Goal: Information Seeking & Learning: Learn about a topic

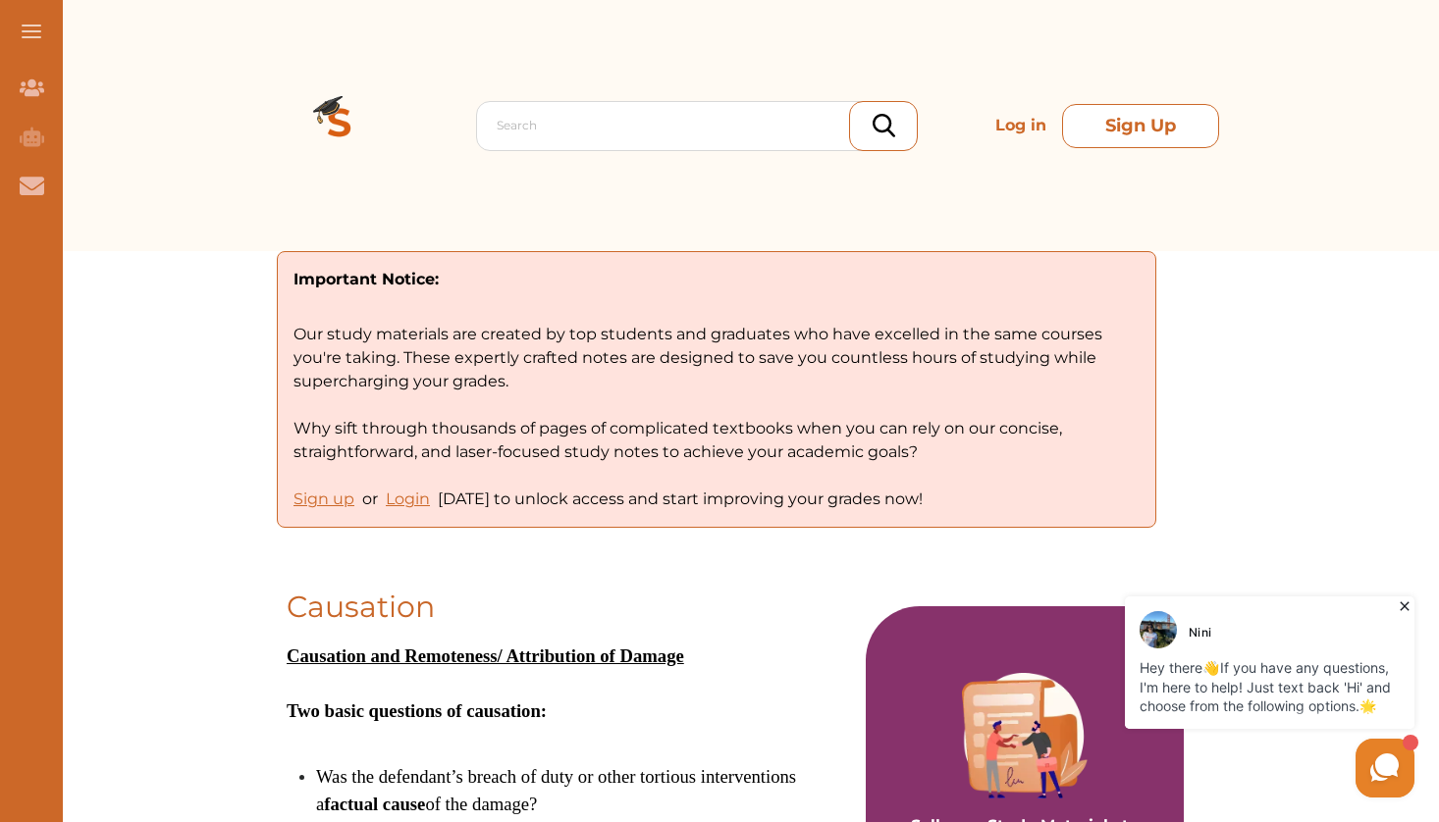
click at [1145, 120] on button "Sign Up" at bounding box center [1140, 126] width 157 height 44
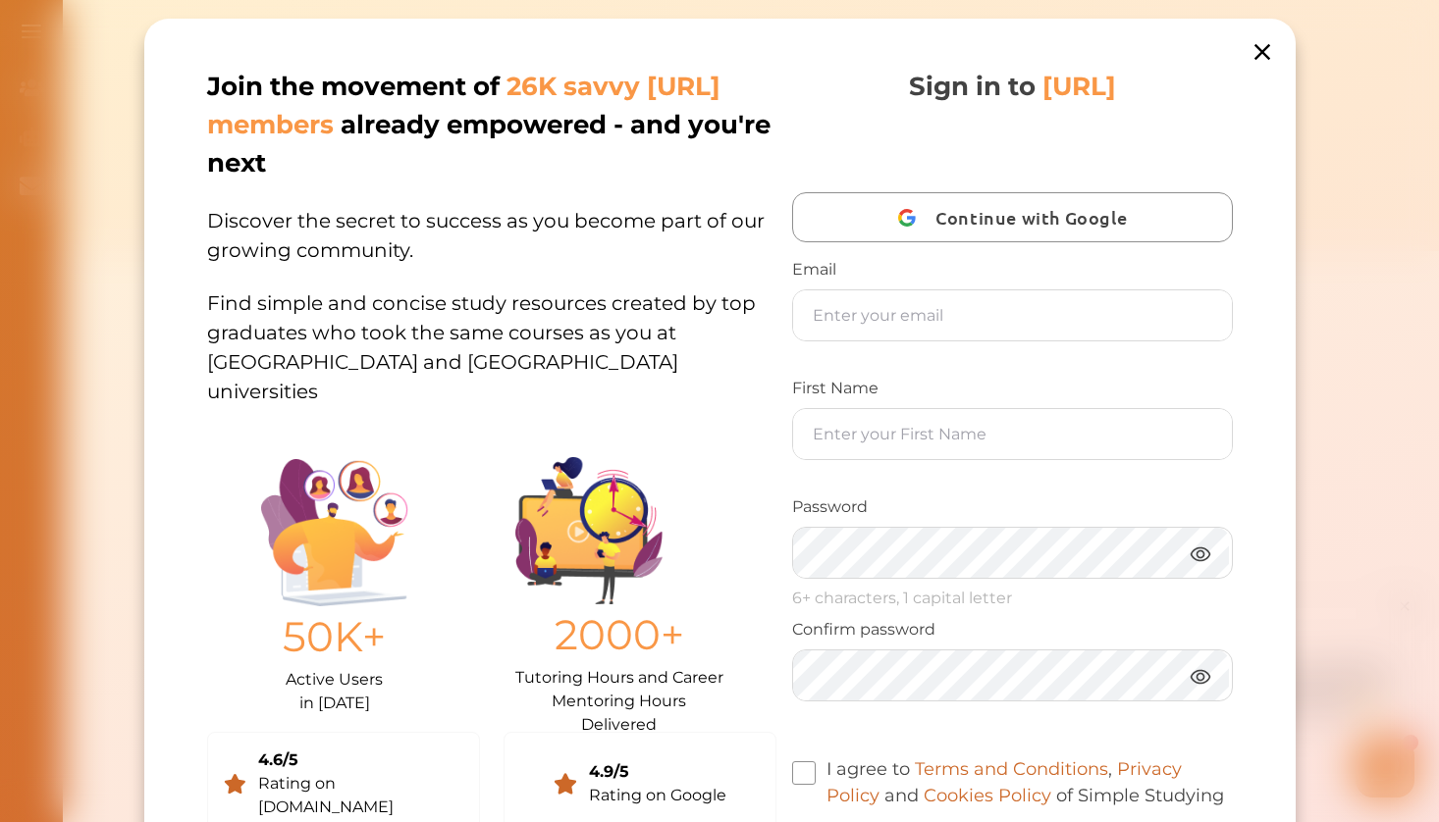
drag, startPoint x: 1258, startPoint y: 43, endPoint x: 1259, endPoint y: 131, distance: 87.4
click at [1259, 52] on icon at bounding box center [1260, 51] width 27 height 27
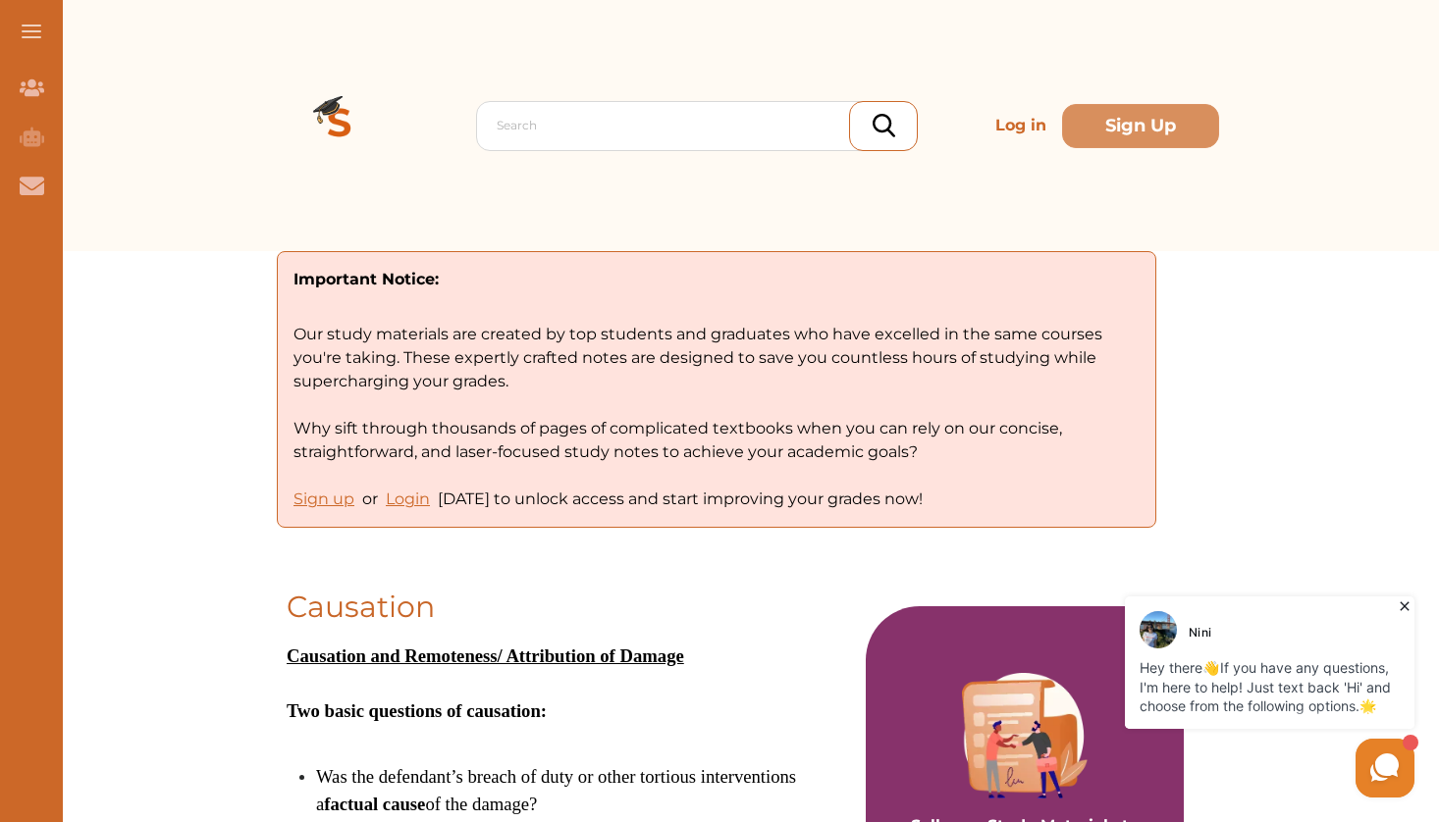
click at [1013, 127] on p "Log in" at bounding box center [1020, 125] width 67 height 39
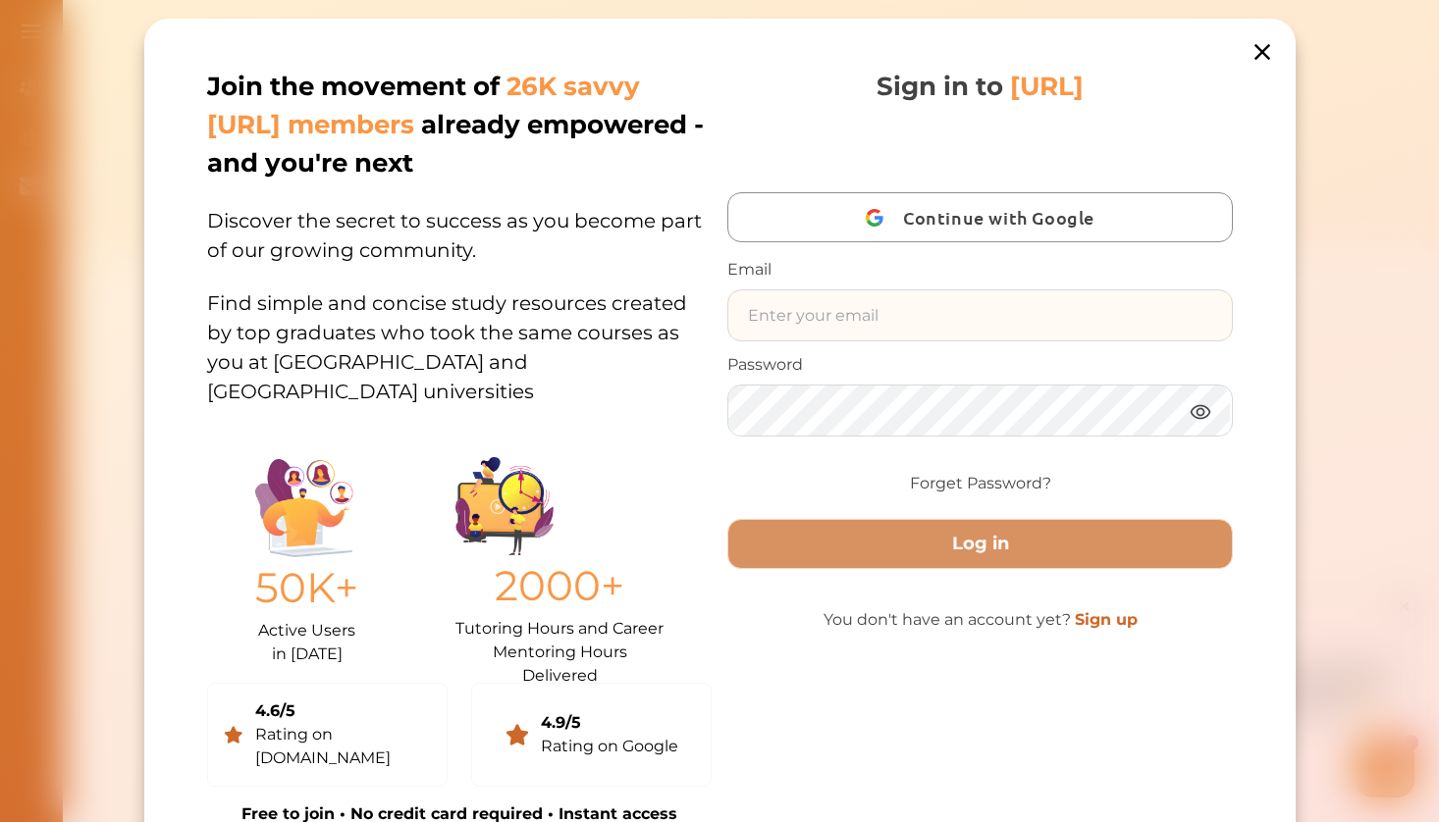
type input "renata.cubas@optusnet.com.au"
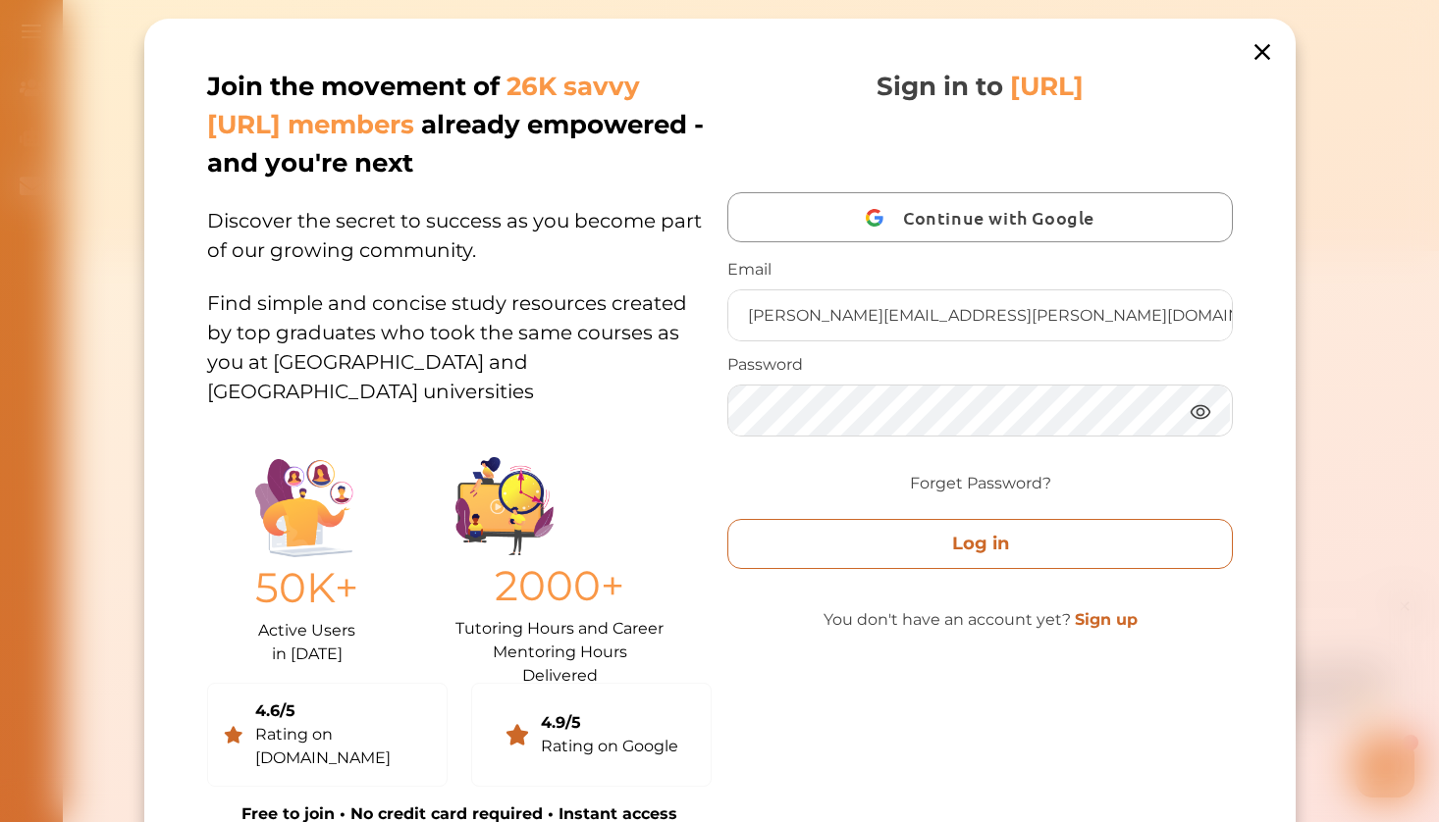
click at [995, 543] on button "Log in" at bounding box center [979, 544] width 504 height 50
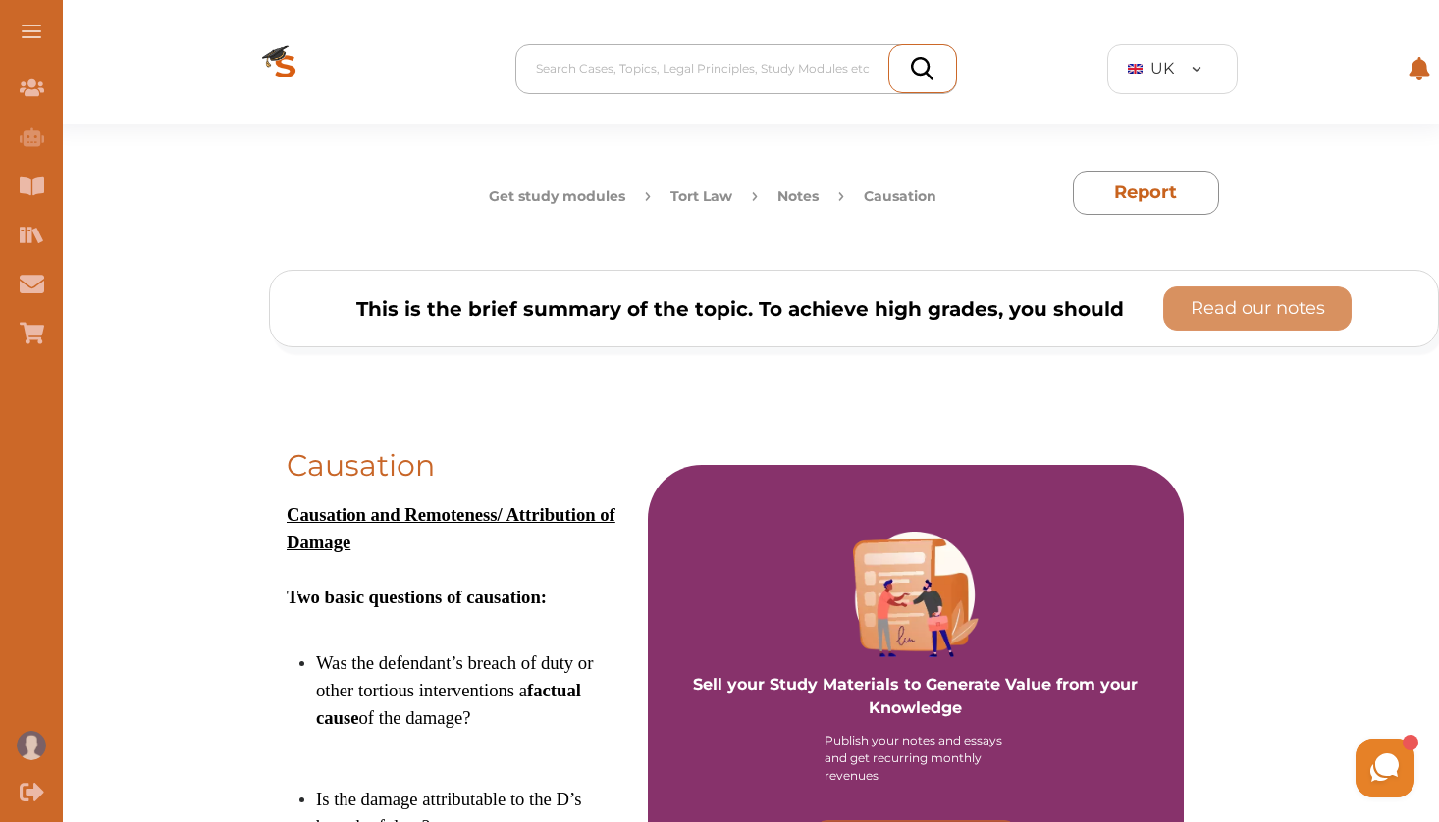
click at [626, 60] on div at bounding box center [741, 68] width 410 height 27
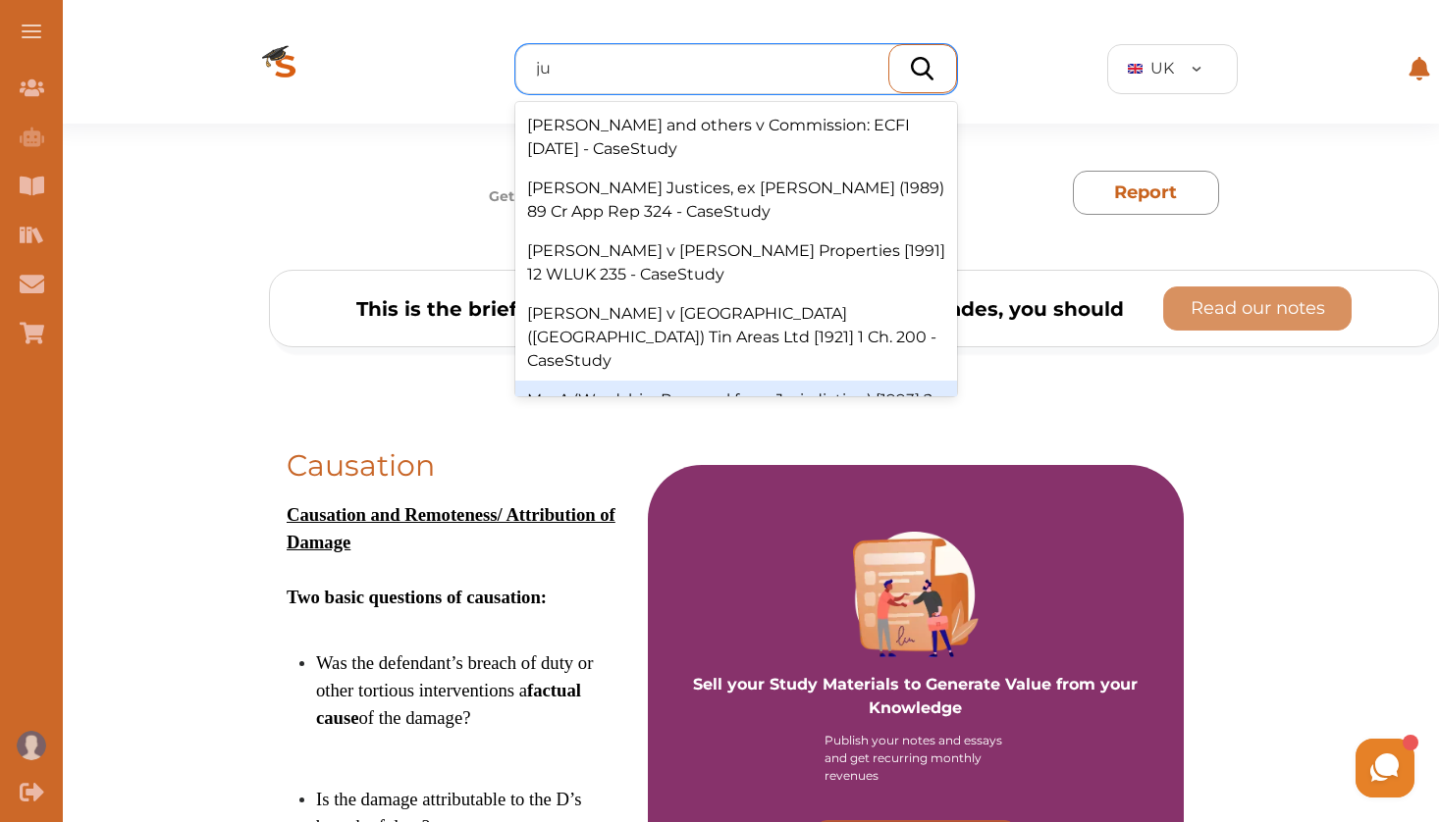
type input "j"
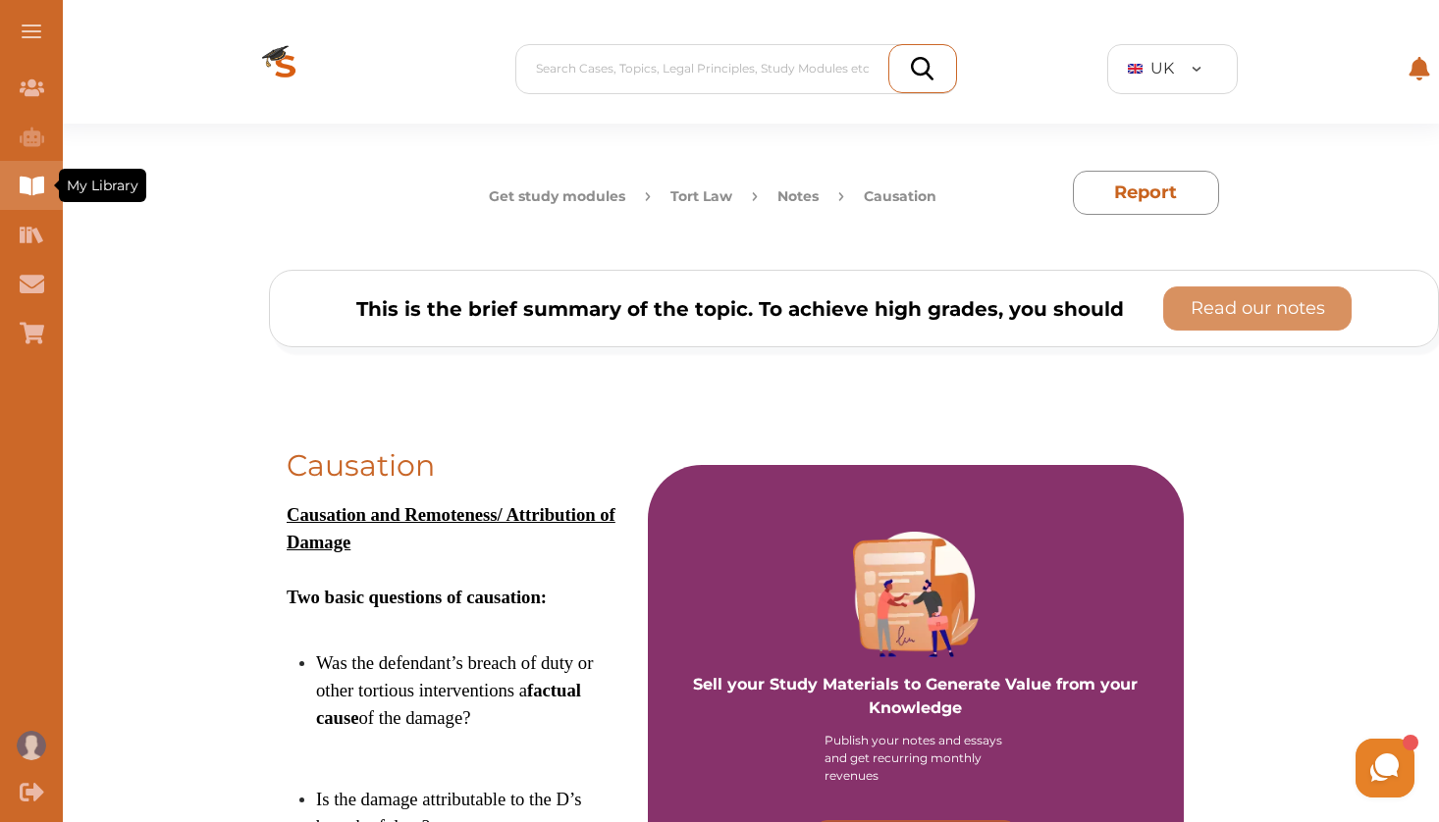
drag, startPoint x: 37, startPoint y: 171, endPoint x: 100, endPoint y: 170, distance: 62.8
click at [63, 170] on div "My Library My Library" at bounding box center [31, 185] width 63 height 49
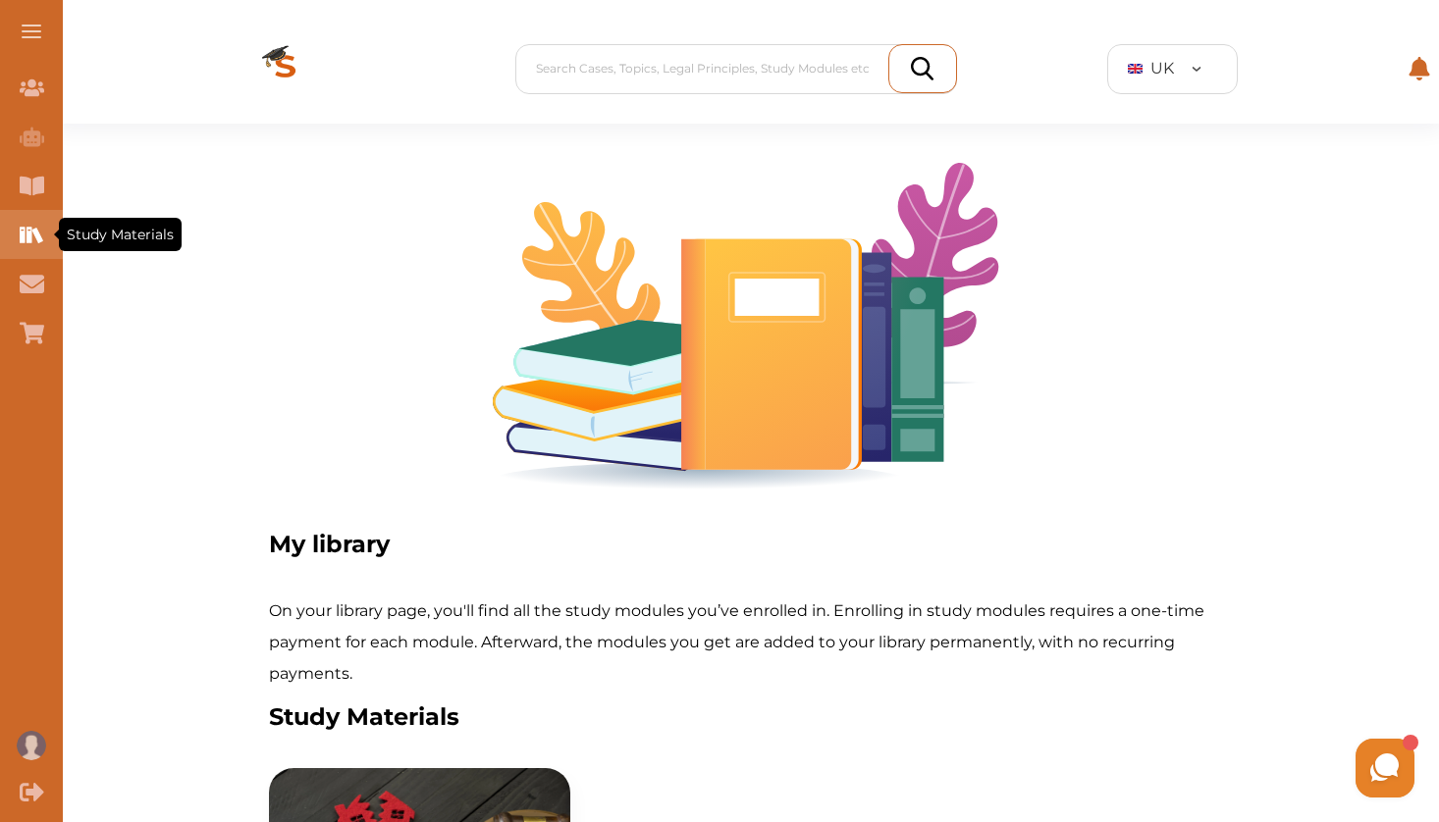
click at [28, 233] on icon "Study Materials" at bounding box center [28, 235] width 5 height 16
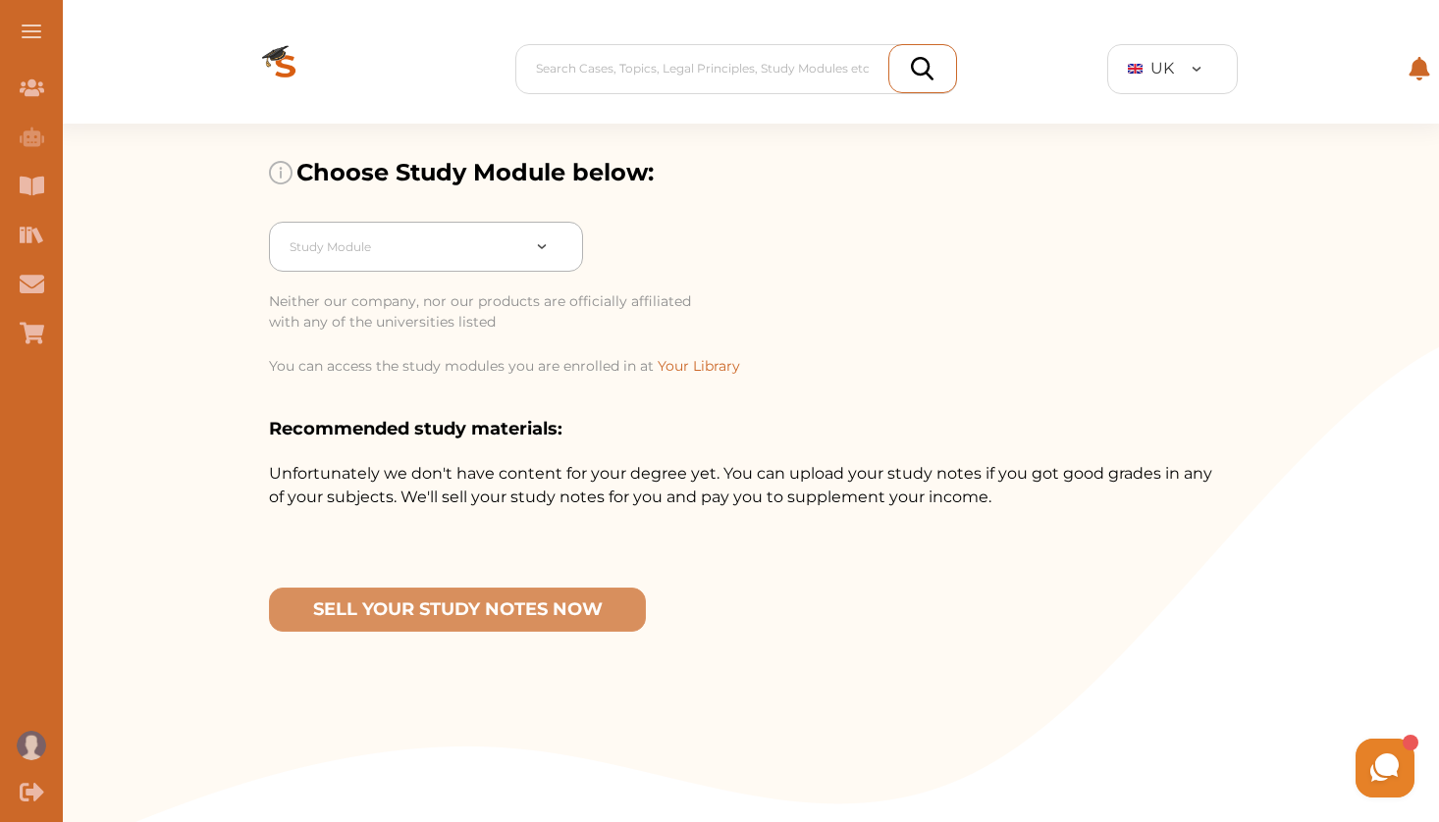
click at [406, 261] on div "Study Module" at bounding box center [404, 247] width 249 height 35
click at [413, 247] on div at bounding box center [405, 247] width 230 height 27
click at [404, 247] on div at bounding box center [405, 247] width 230 height 27
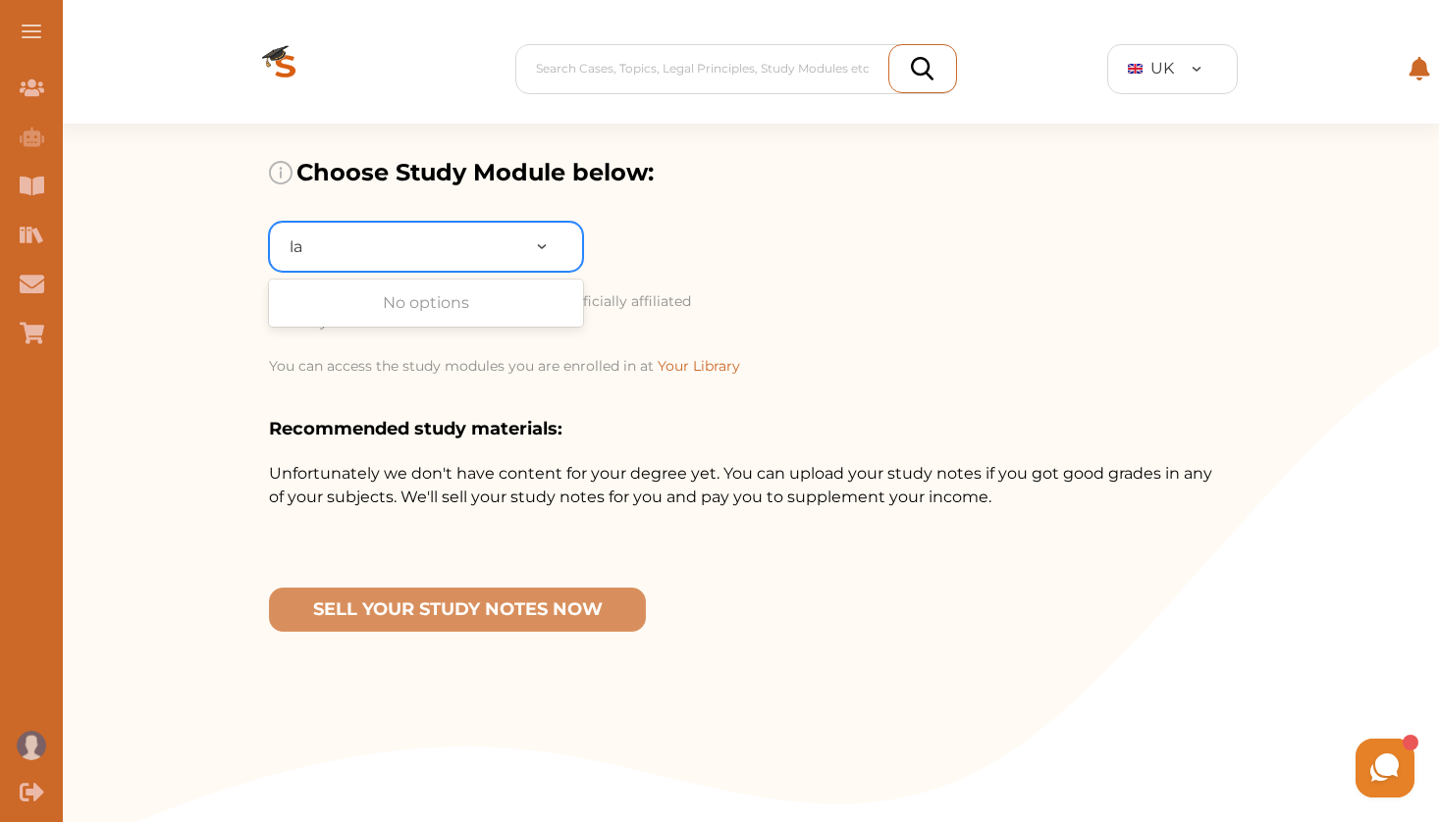
type input "l"
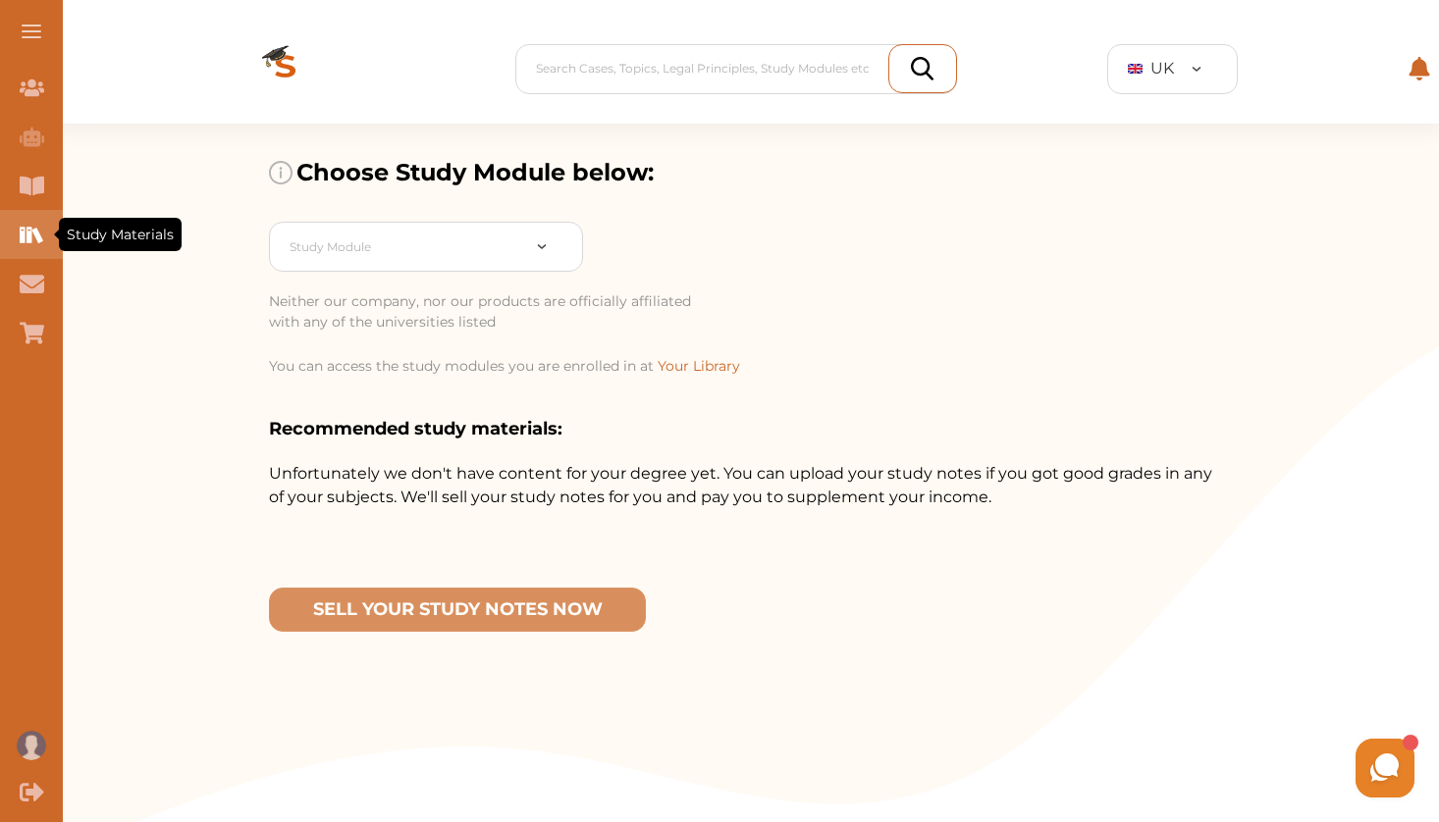
click at [25, 248] on div "Study Materials" at bounding box center [31, 234] width 63 height 49
click at [26, 28] on button at bounding box center [31, 31] width 63 height 63
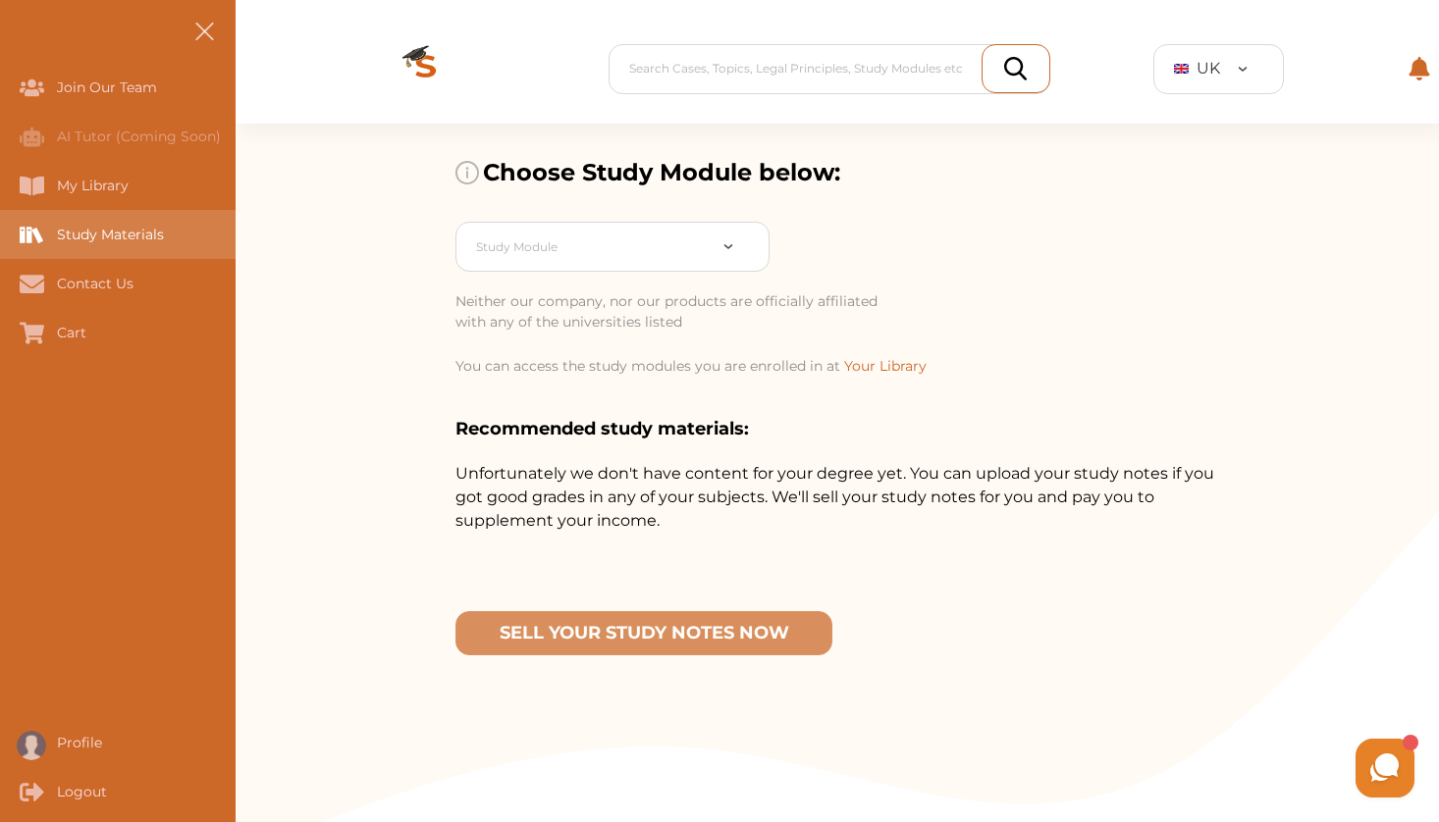
click at [0, 237] on div "Study Materials" at bounding box center [0, 234] width 0 height 49
click at [714, 249] on div "Study Module" at bounding box center [590, 247] width 249 height 35
click at [349, 499] on div "Choose Study Module below: Study Module Neither our company, nor our products a…" at bounding box center [837, 538] width 1203 height 829
click at [809, 78] on div at bounding box center [834, 68] width 410 height 27
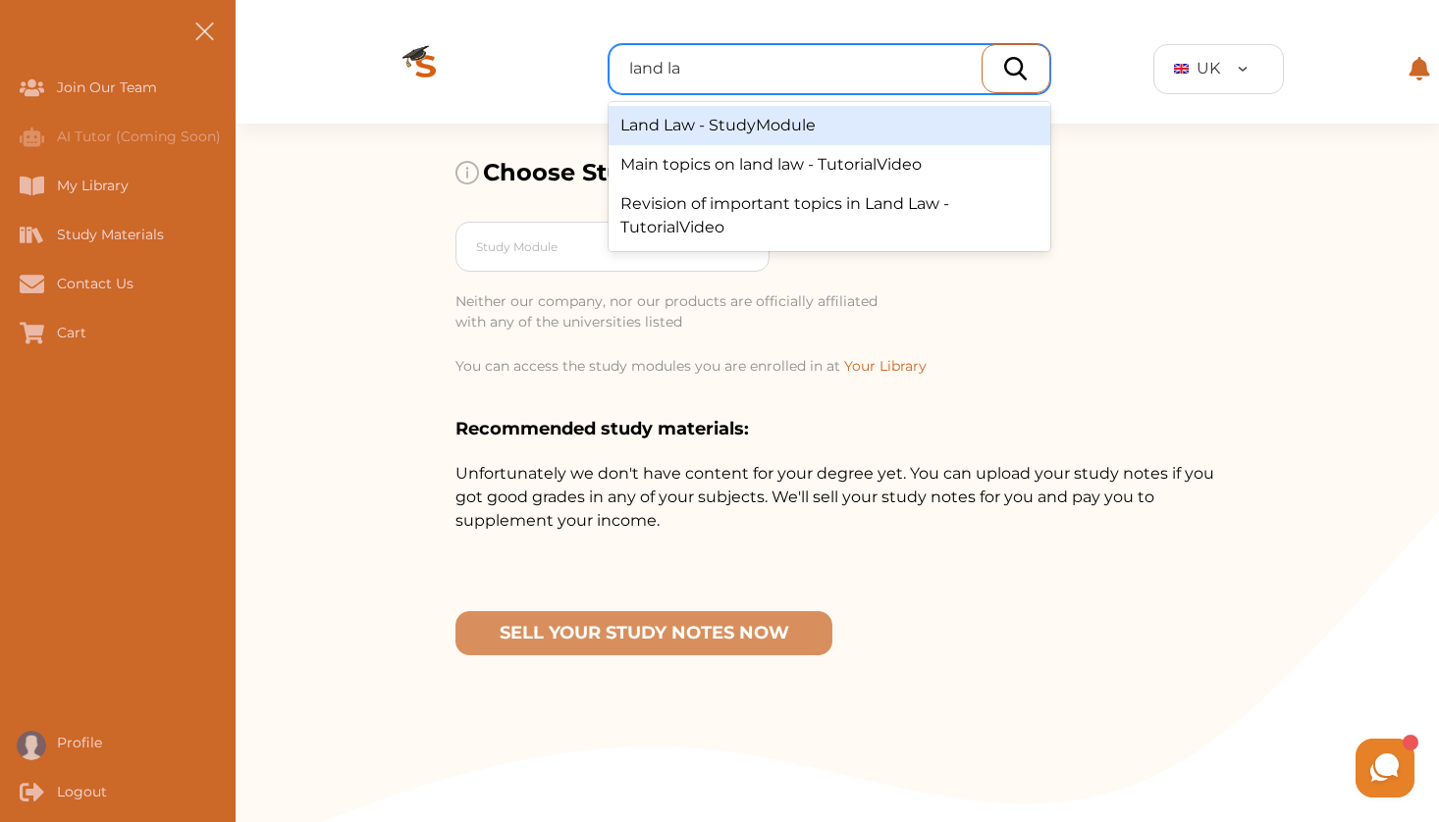
type input "land law"
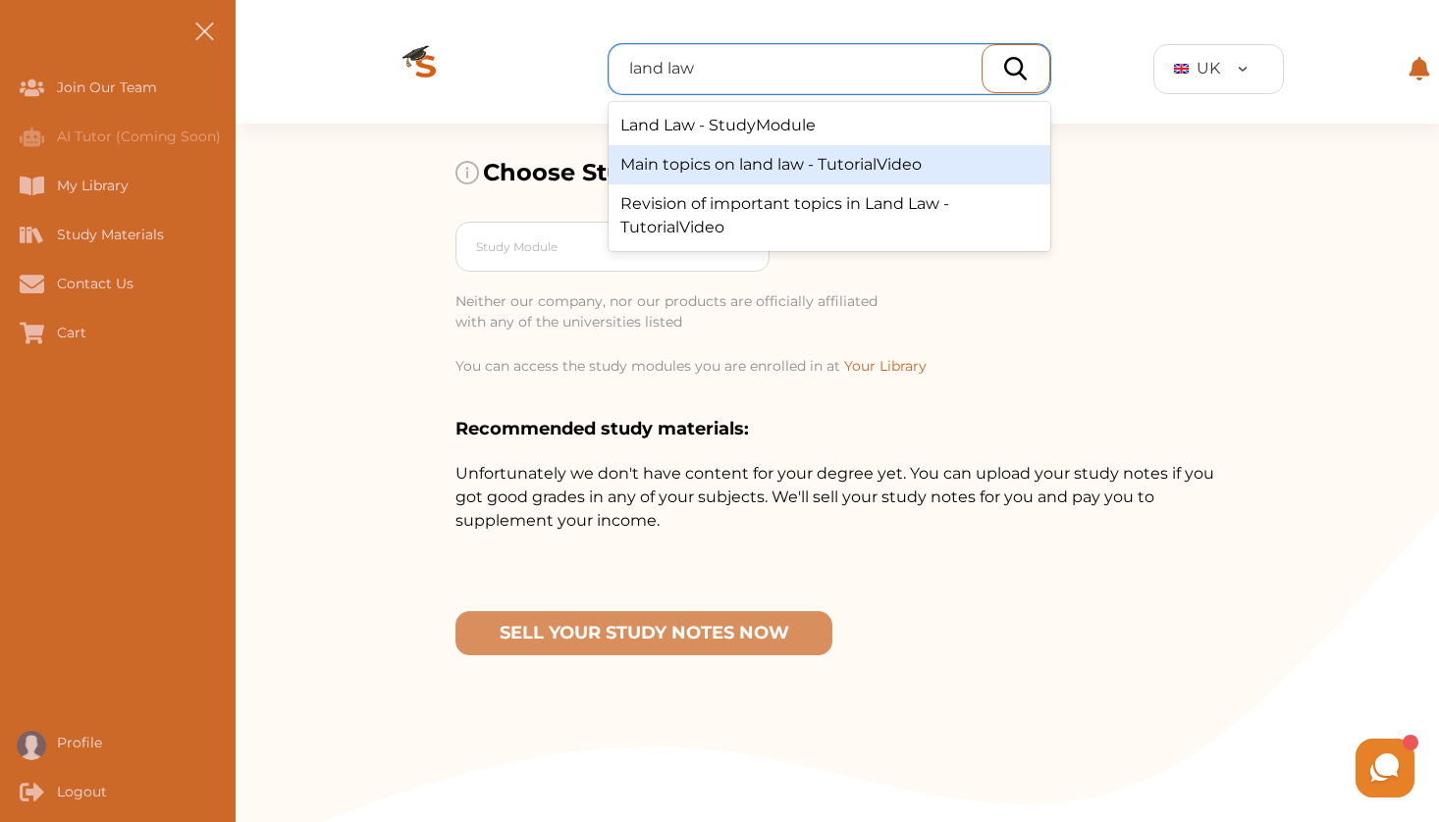
click at [772, 182] on div "Main topics on land law - TutorialVideo" at bounding box center [829, 164] width 442 height 39
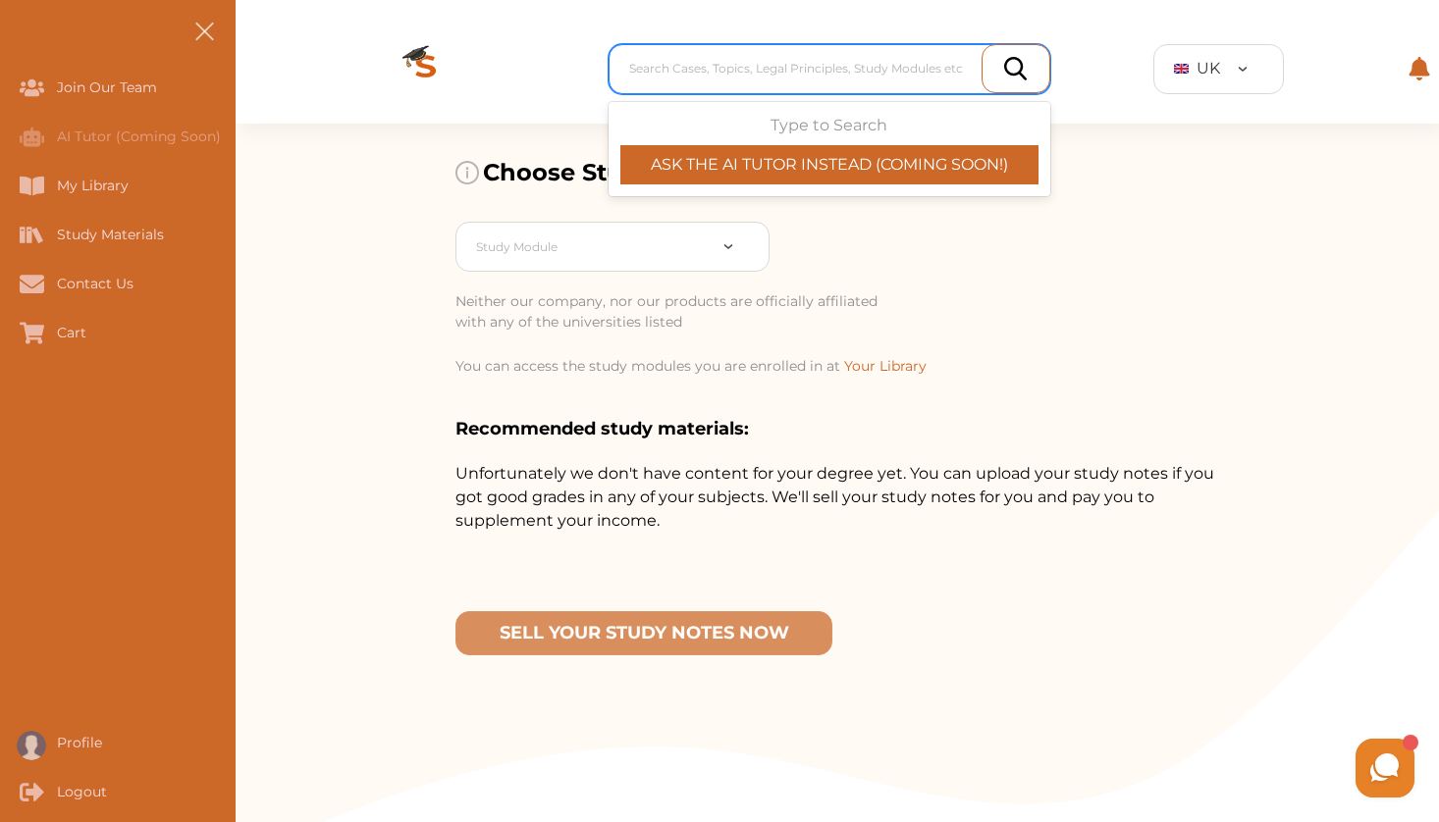
click at [732, 66] on div "Search Cases, Topics, Legal Principles, Study Modules etc" at bounding box center [834, 69] width 410 height 18
click at [367, 222] on div "Choose Study Module below: Study Module Neither our company, nor our products a…" at bounding box center [837, 538] width 1203 height 829
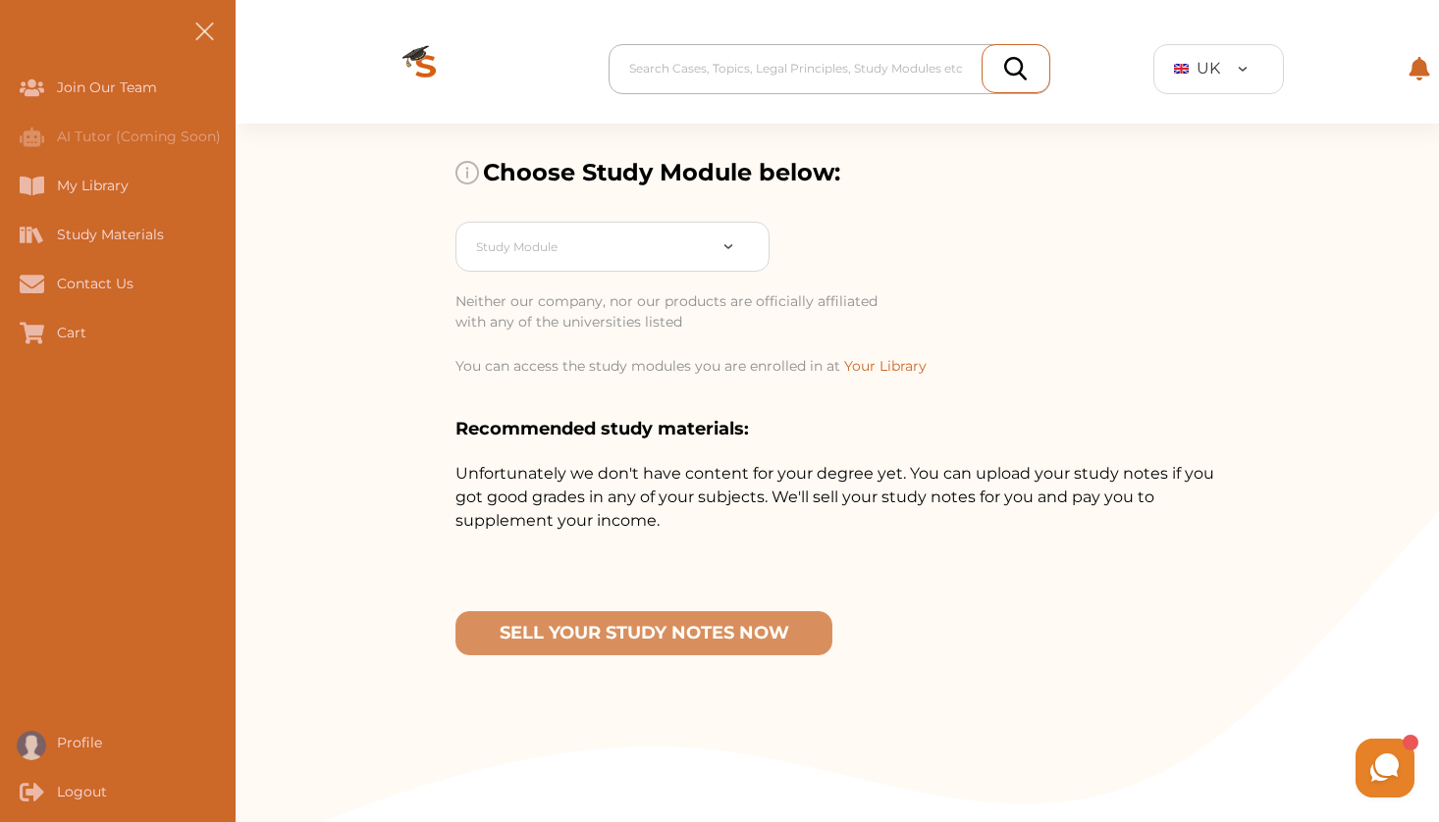
click at [725, 73] on div "Search Cases, Topics, Legal Principles, Study Modules etc" at bounding box center [834, 69] width 410 height 18
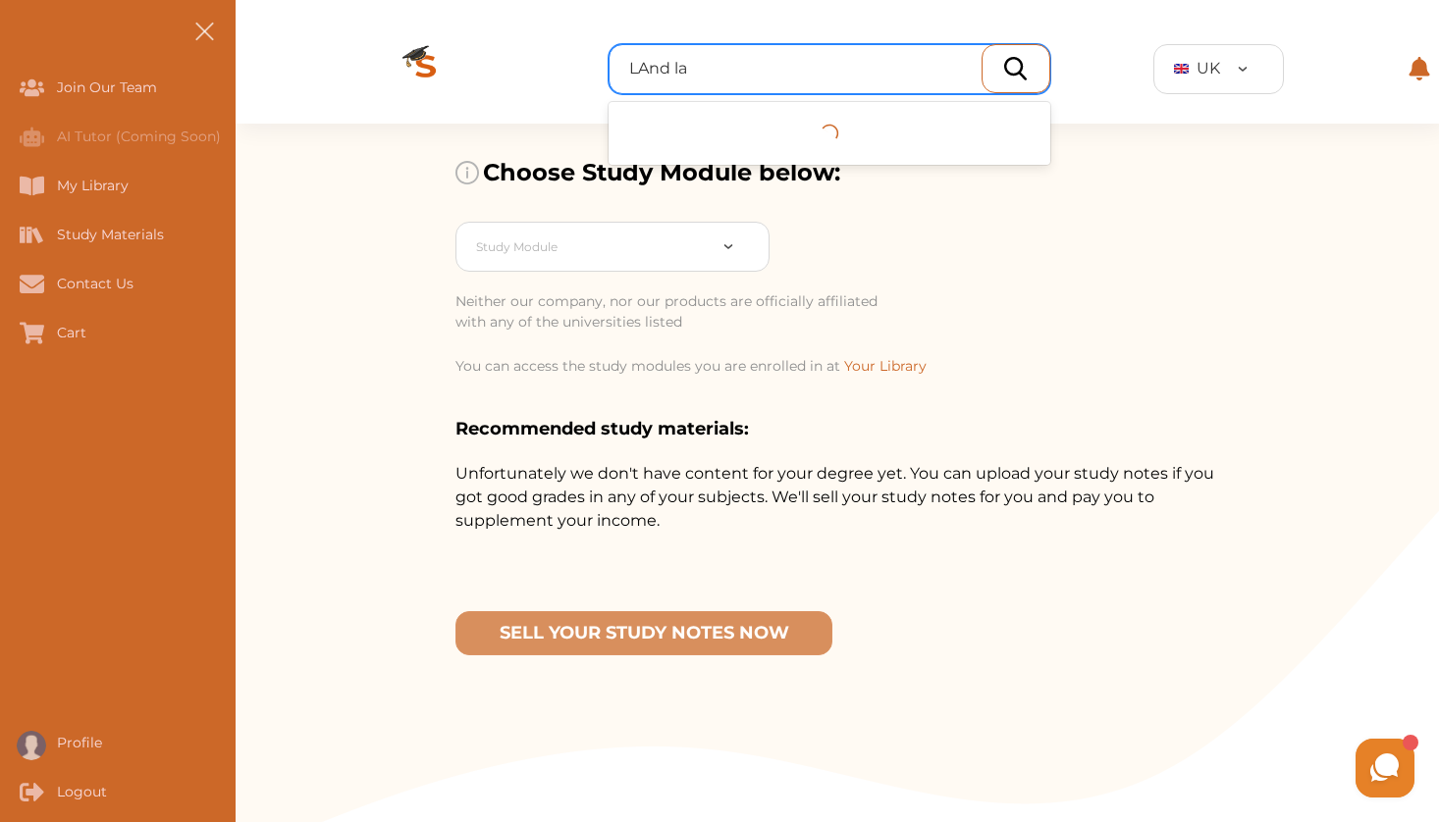
type input "LAnd law"
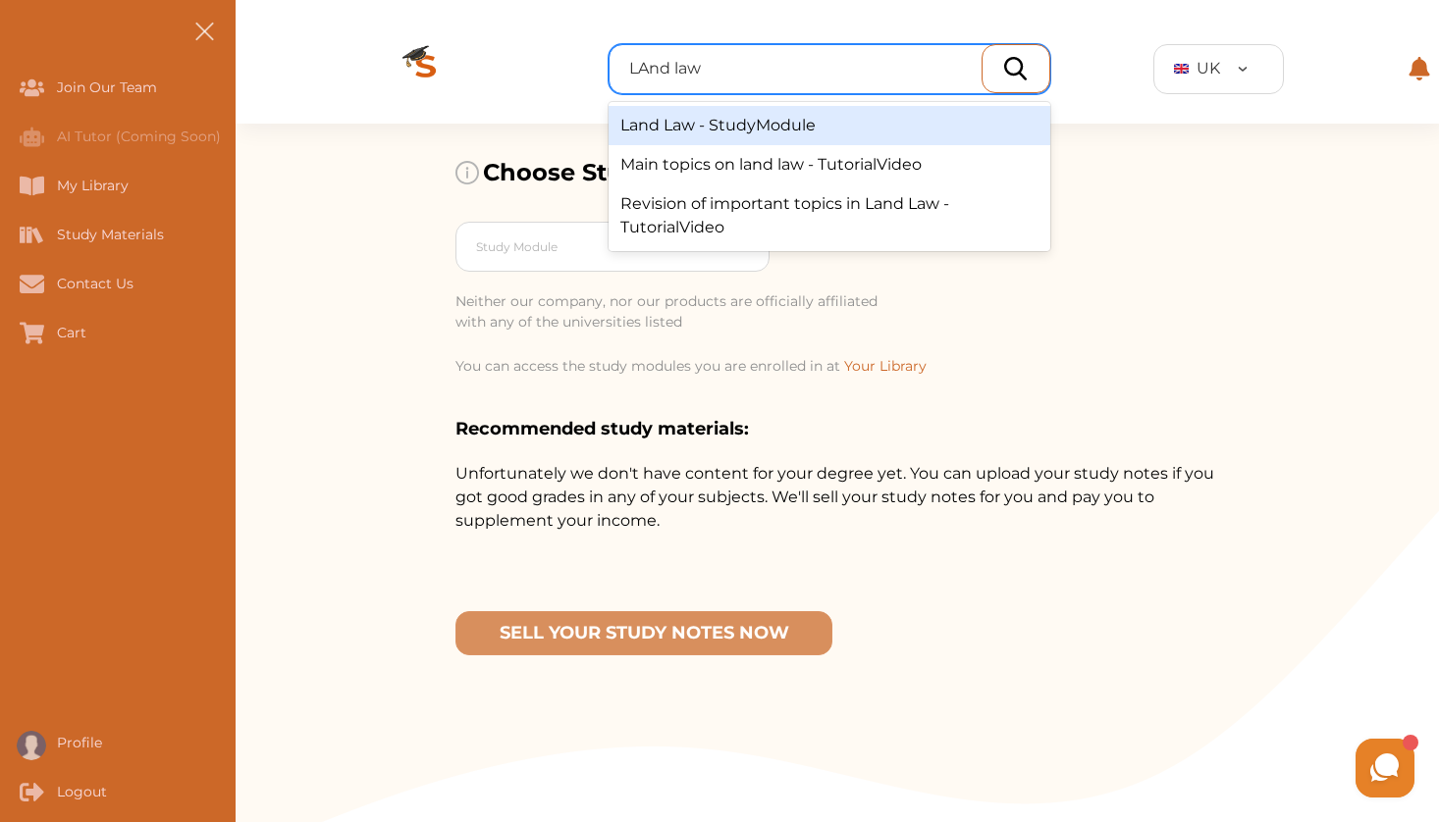
click at [717, 125] on div "Land Law - StudyModule" at bounding box center [829, 125] width 442 height 39
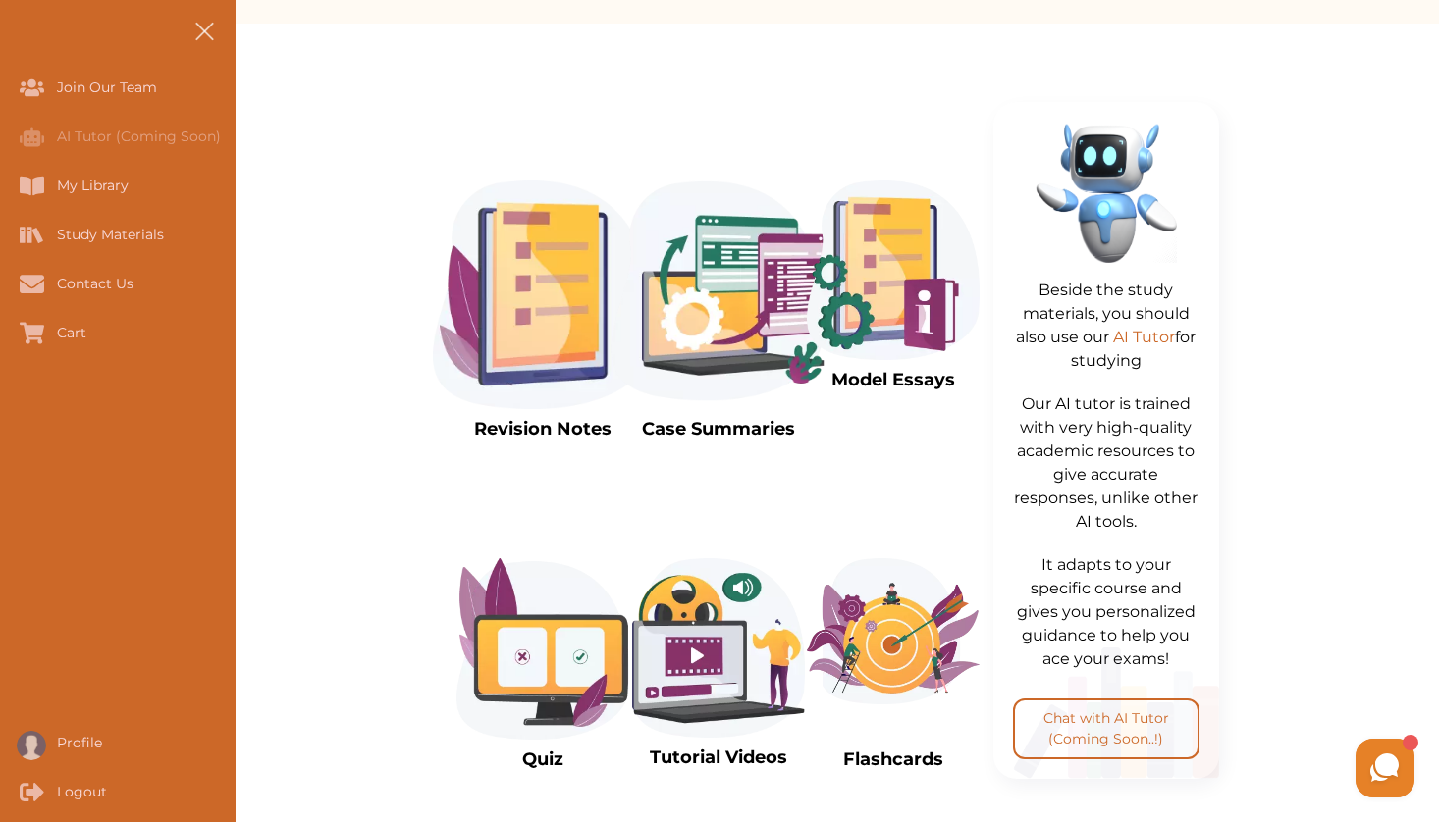
scroll to position [241, 0]
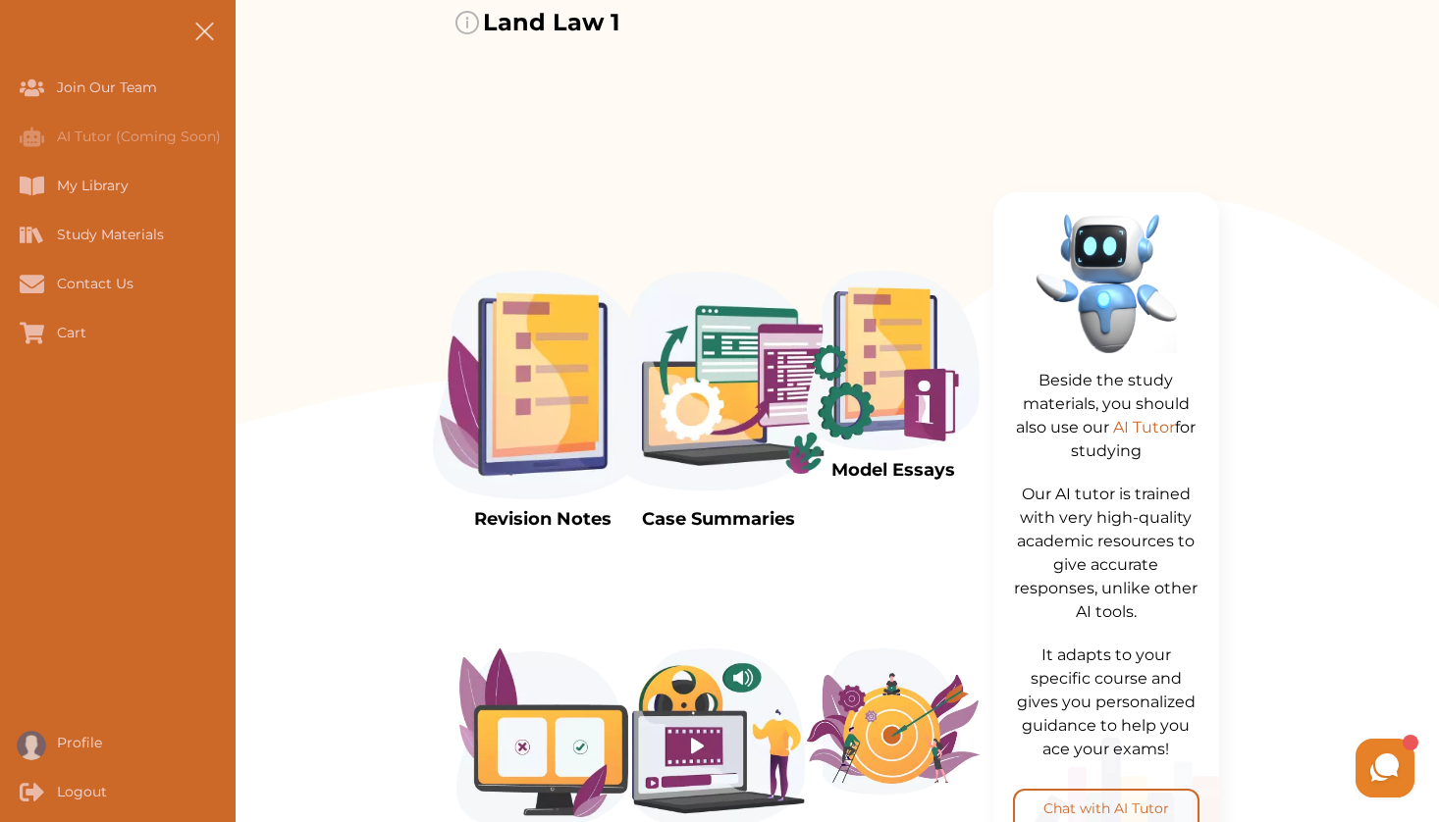
click at [559, 386] on img at bounding box center [543, 385] width 220 height 229
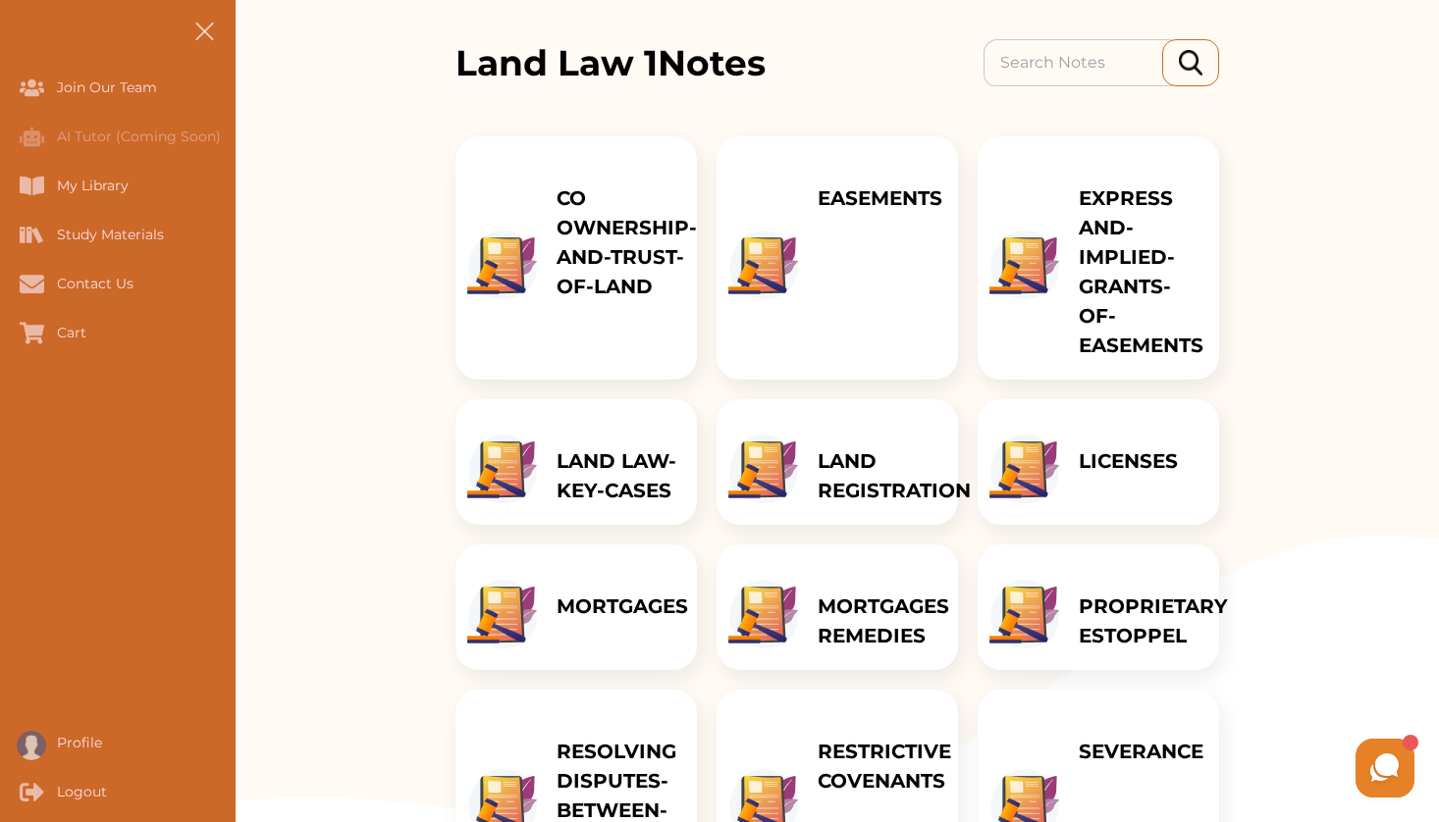
click at [889, 243] on div "EASEMENTS" at bounding box center [880, 257] width 164 height 243
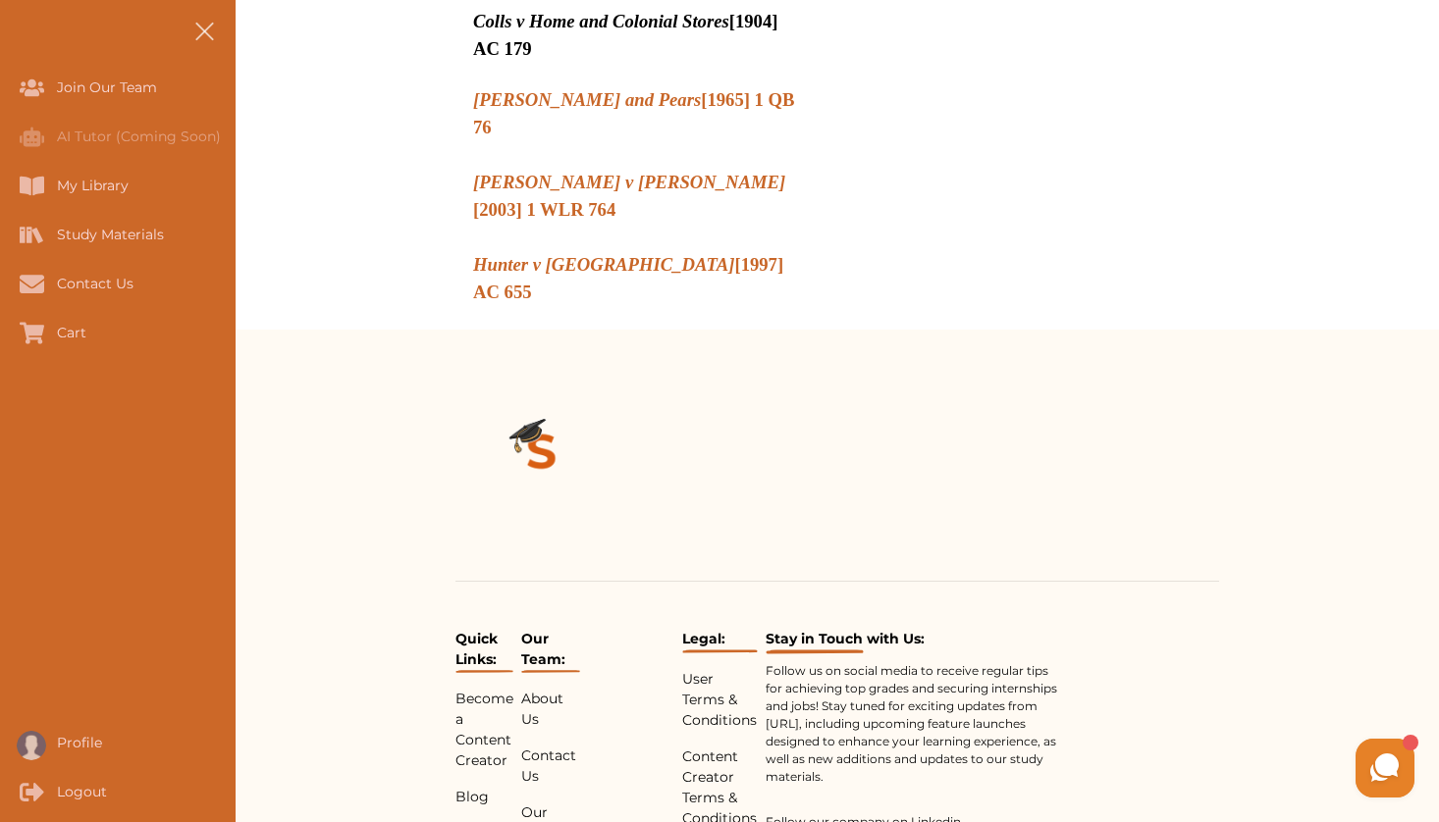
scroll to position [3393, 0]
click at [1292, 331] on div "Quick Links: Become a Content Creator Blog Our Team: About Us Contact Us Our Pa…" at bounding box center [837, 730] width 1203 height 798
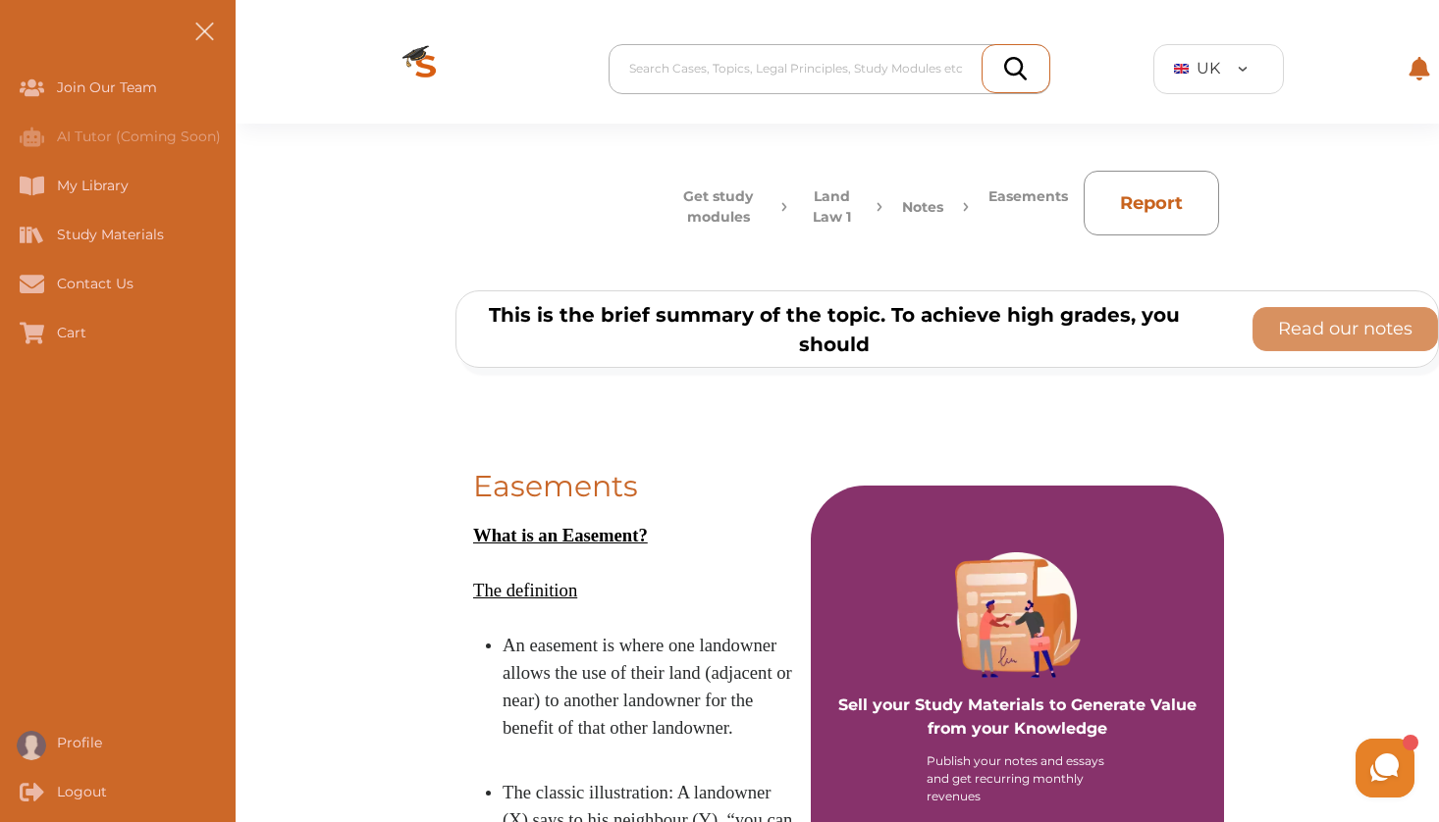
scroll to position [0, 0]
click at [1328, 327] on p "Read our notes" at bounding box center [1345, 329] width 134 height 26
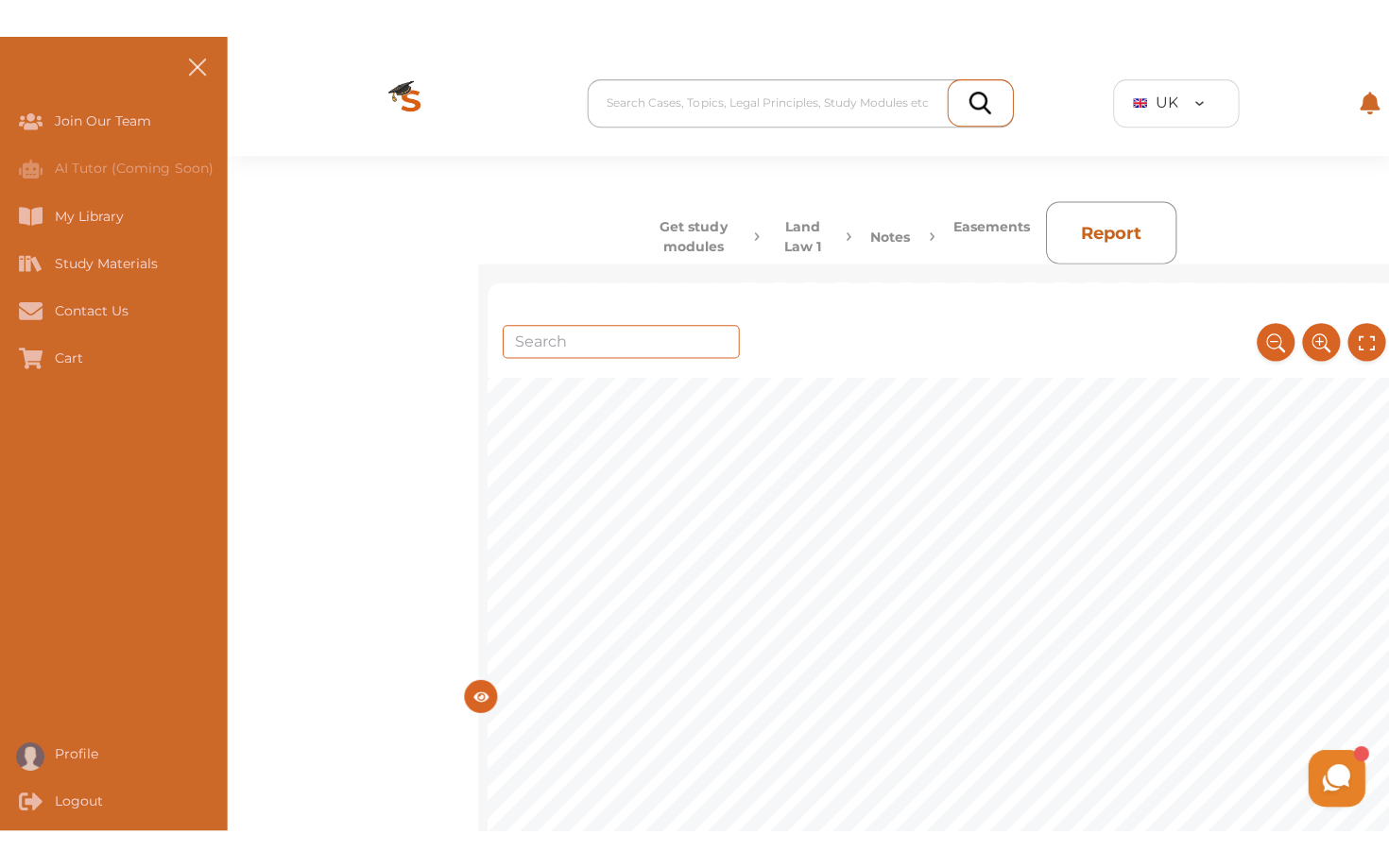
scroll to position [3541, 0]
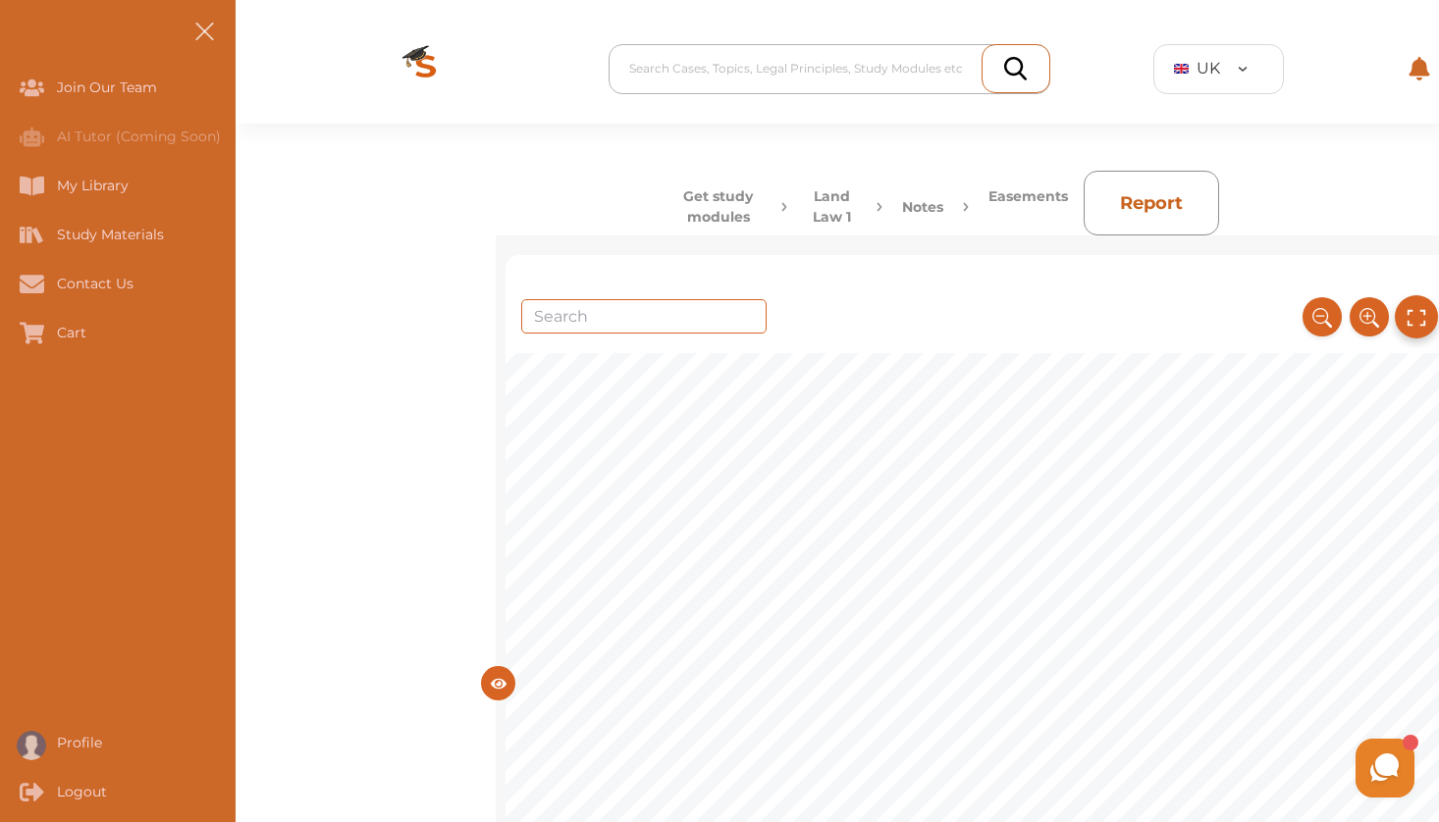
click at [1419, 320] on icon at bounding box center [1416, 317] width 22 height 32
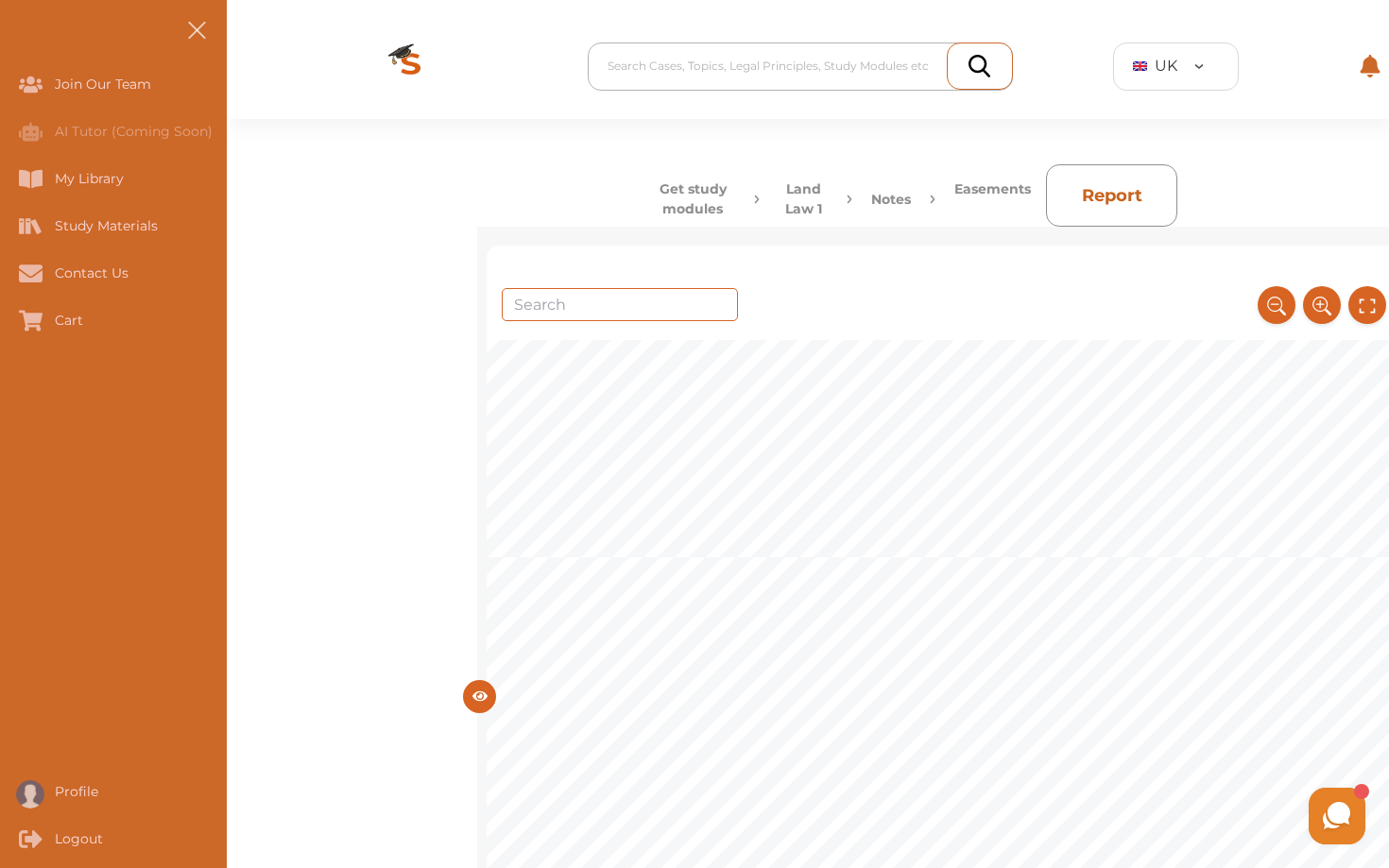
scroll to position [7016, 0]
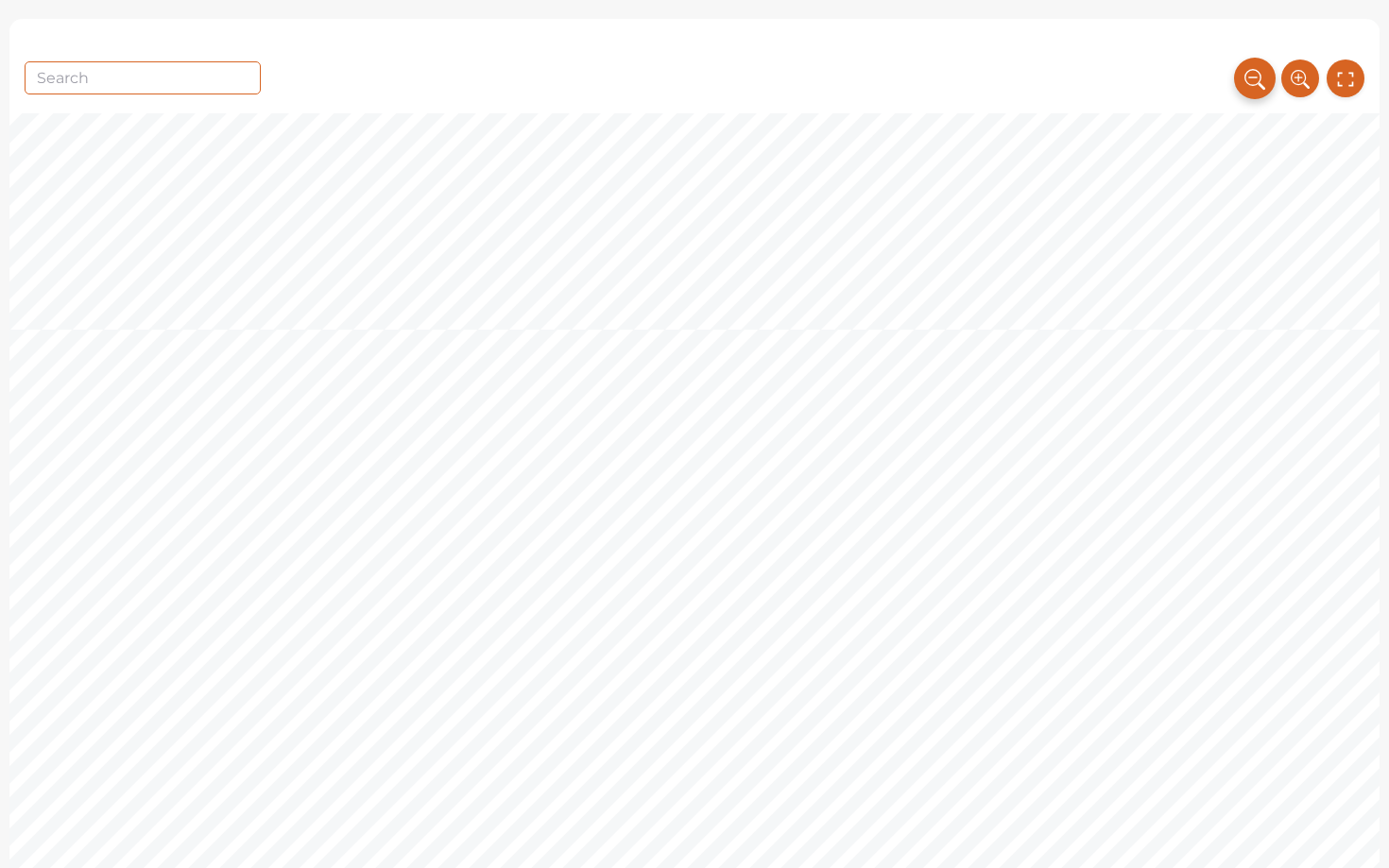
click at [1246, 82] on icon at bounding box center [1255, 79] width 21 height 31
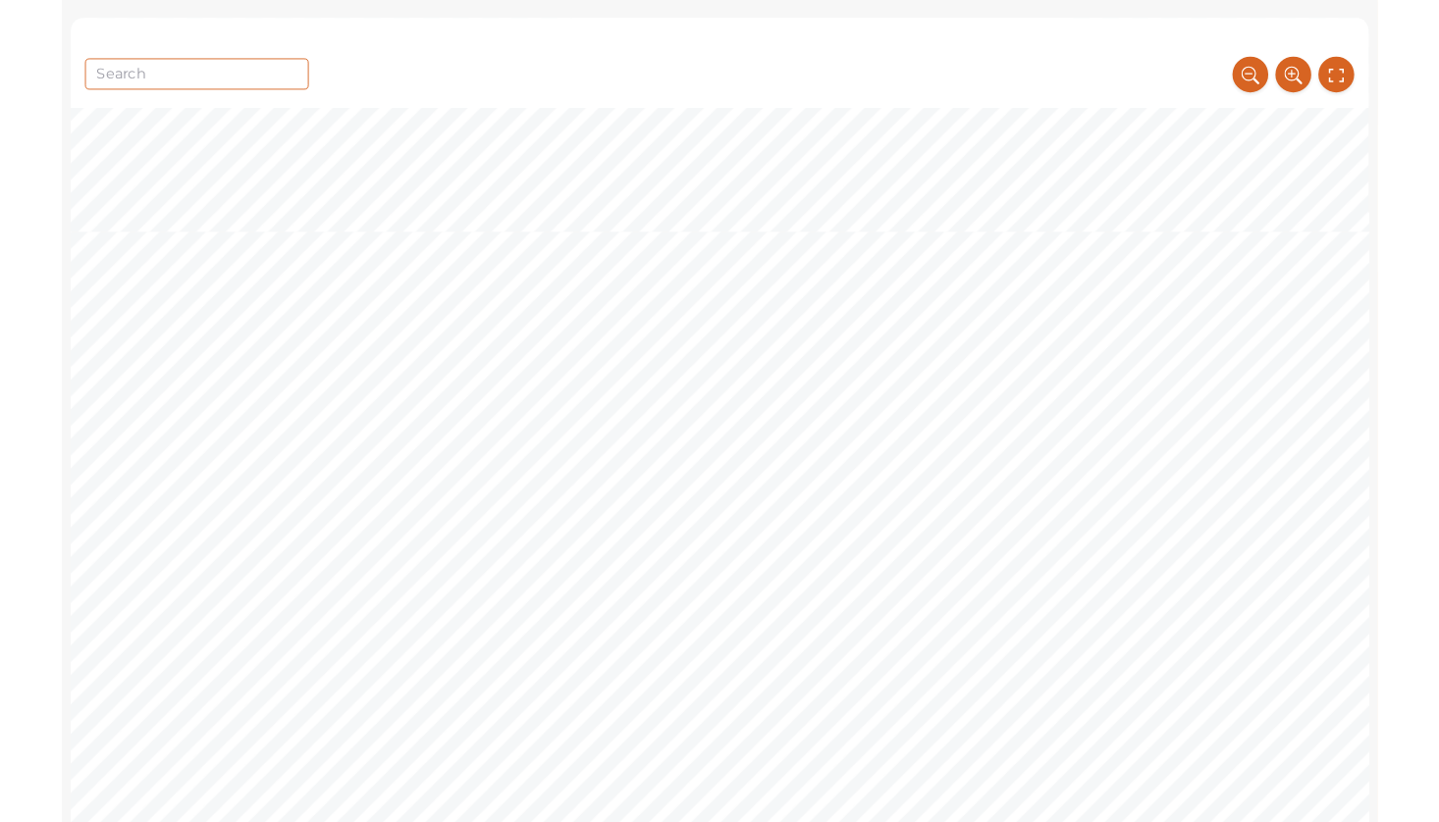
scroll to position [8536, 0]
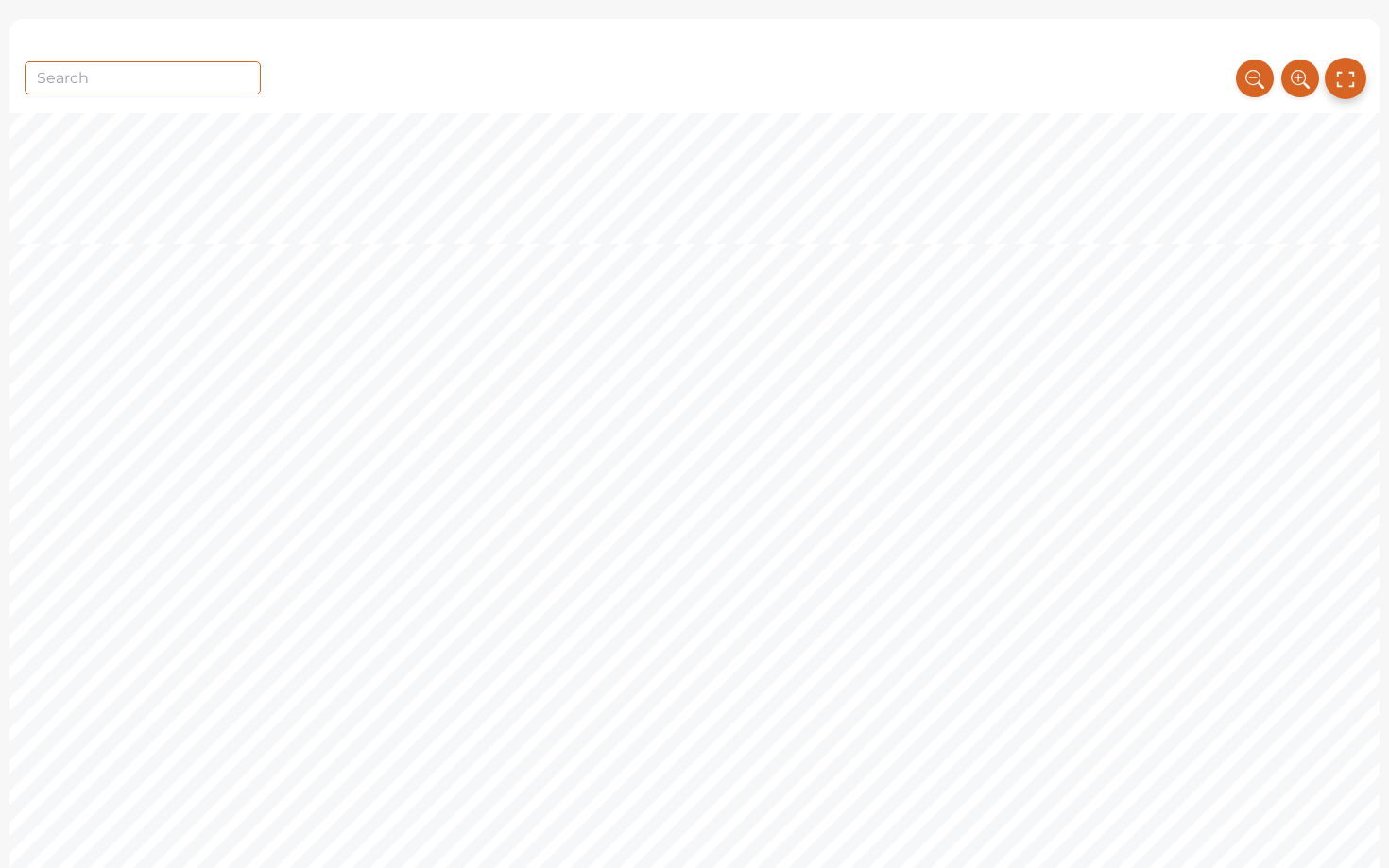
click at [1349, 79] on icon at bounding box center [1346, 79] width 21 height 31
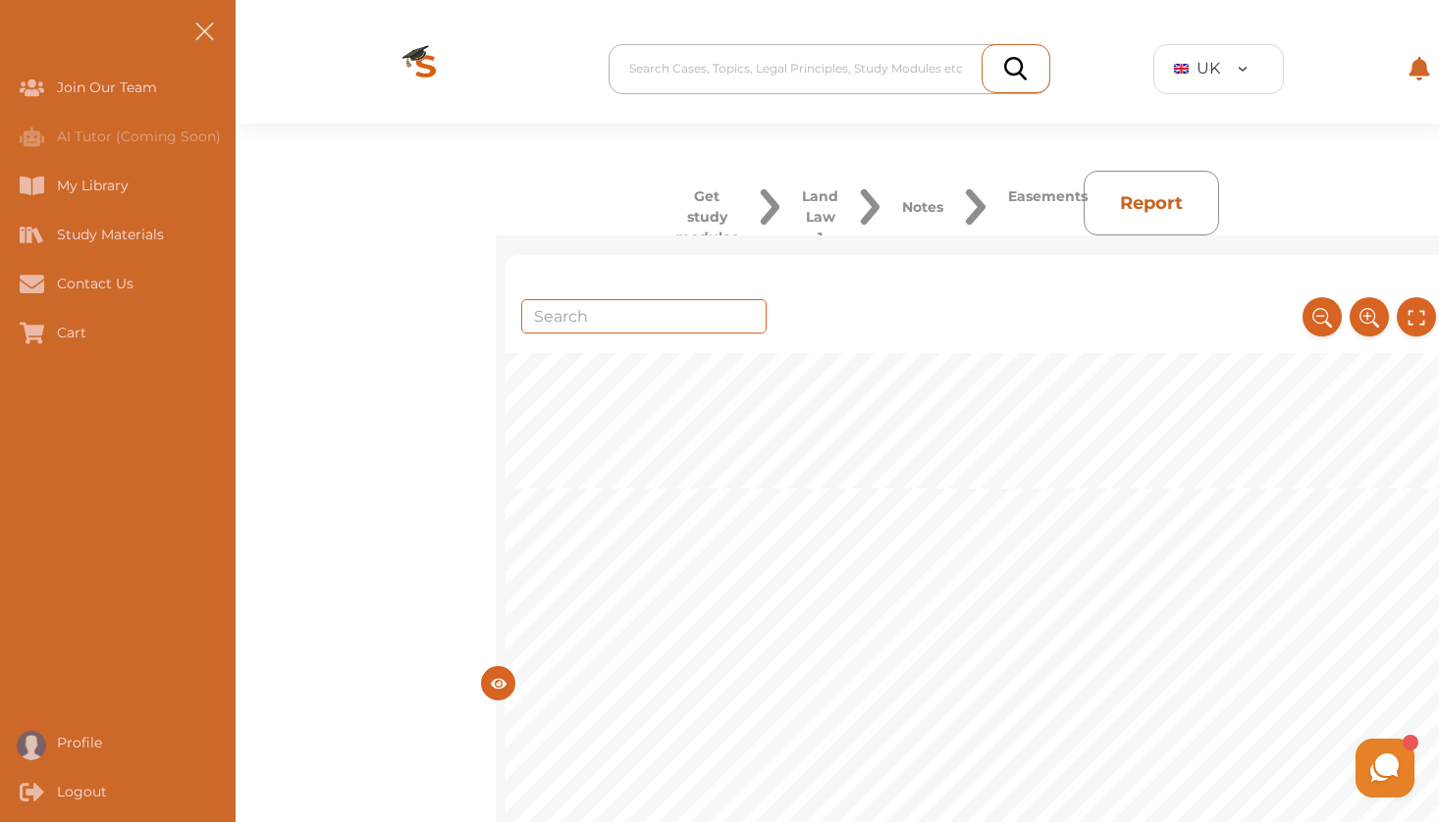
scroll to position [241, 0]
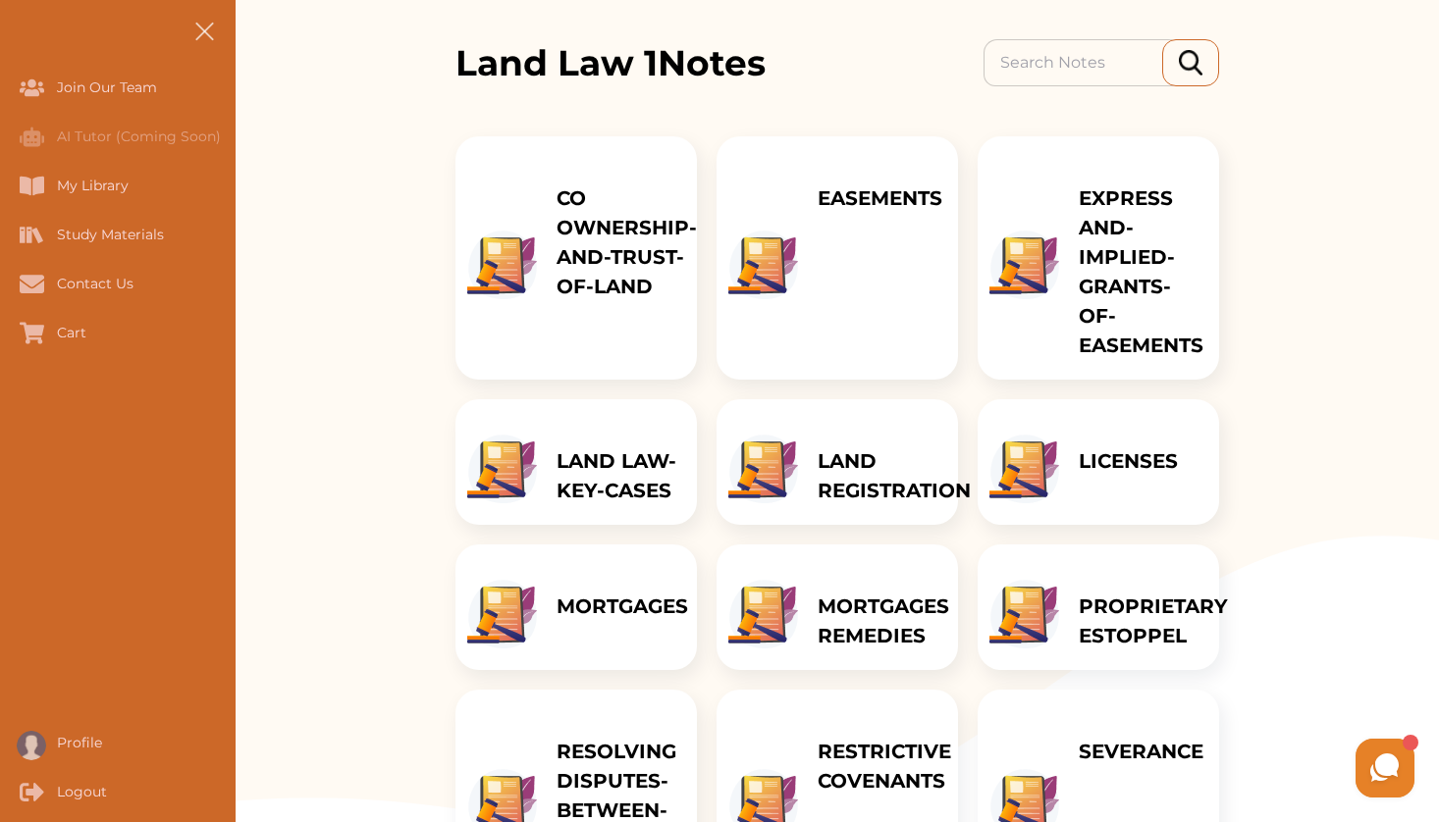
click at [1136, 462] on p "LICENSES" at bounding box center [1128, 461] width 99 height 29
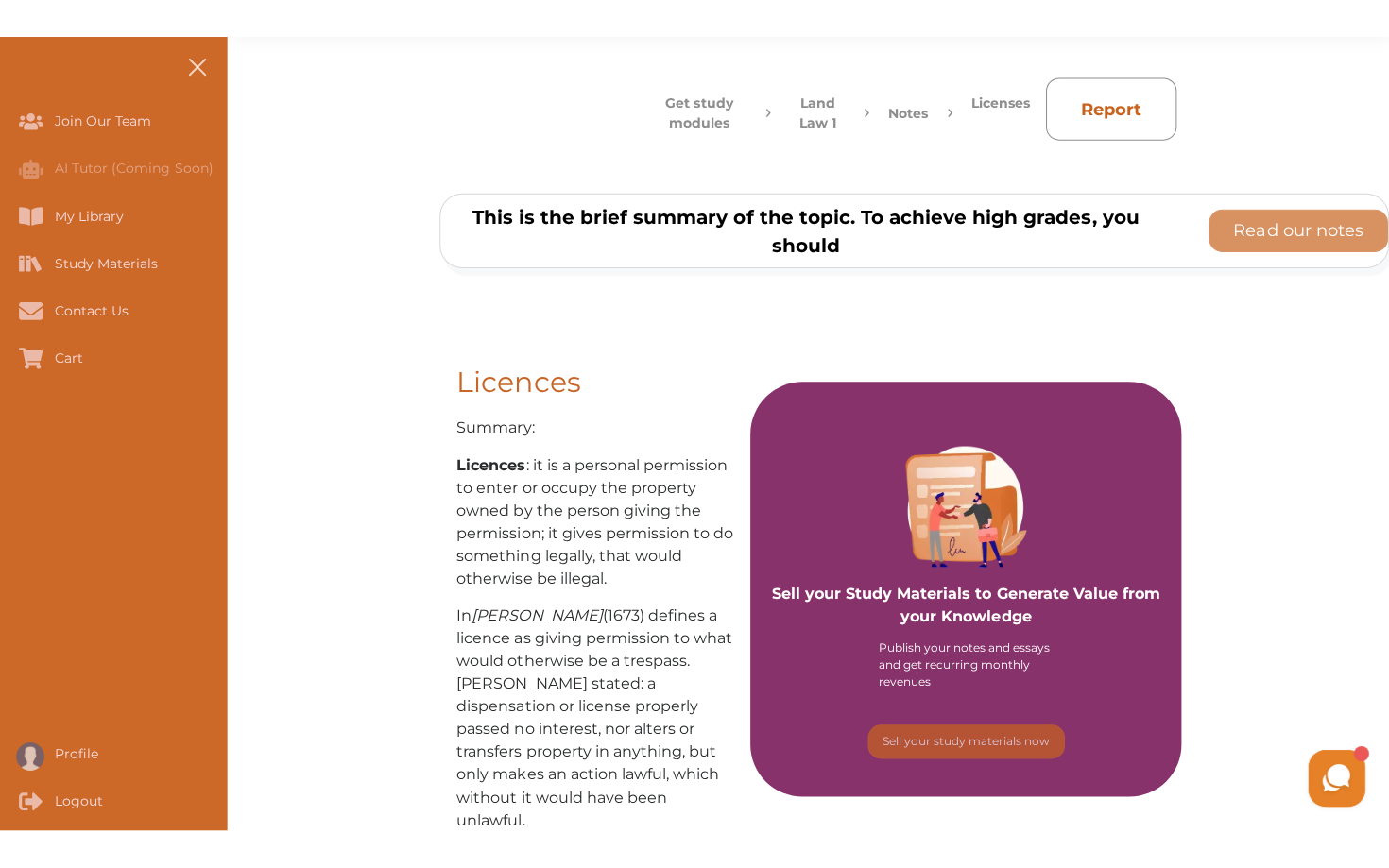
scroll to position [113, 0]
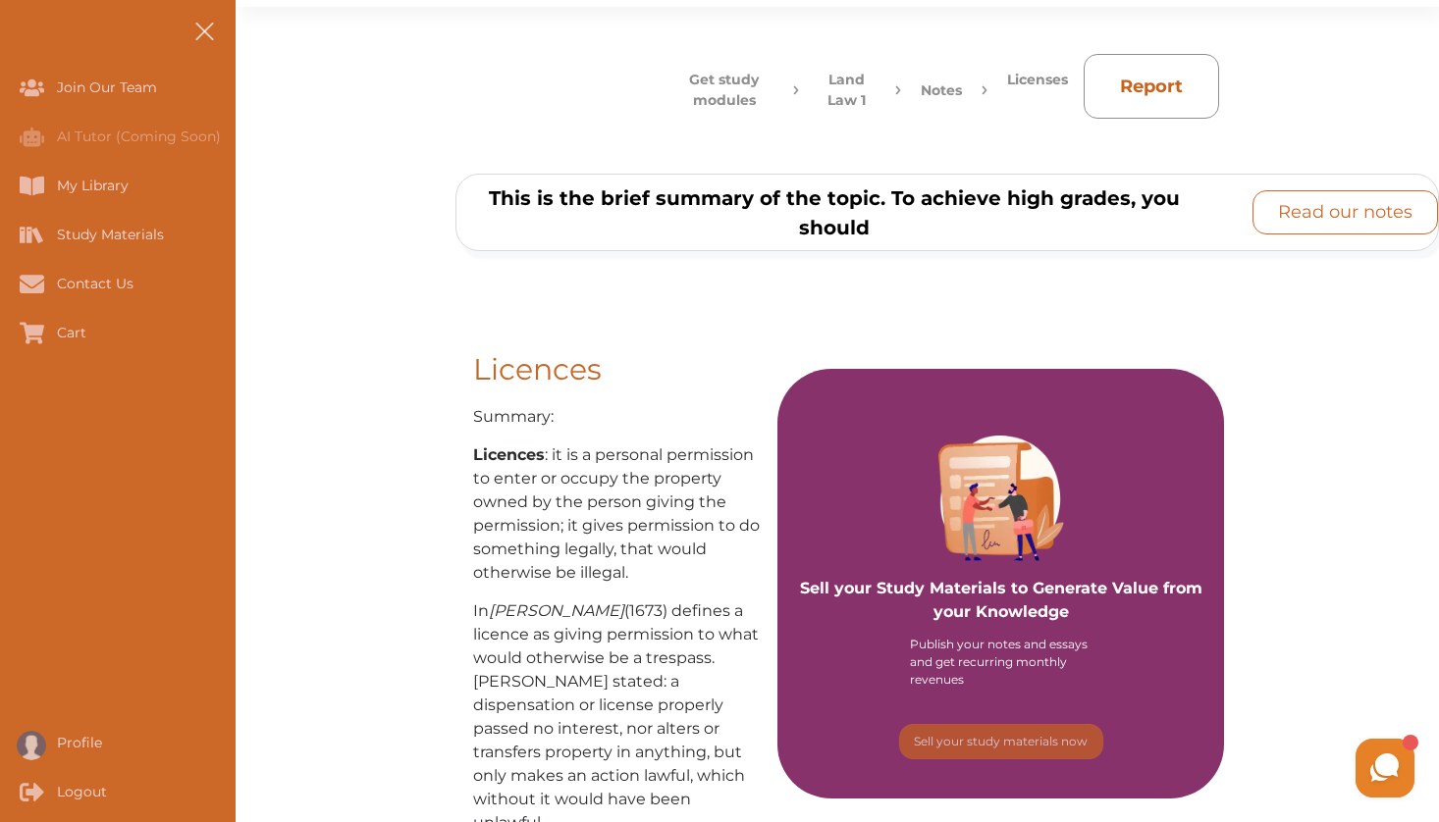
click at [1293, 202] on p "Read our notes" at bounding box center [1345, 212] width 134 height 26
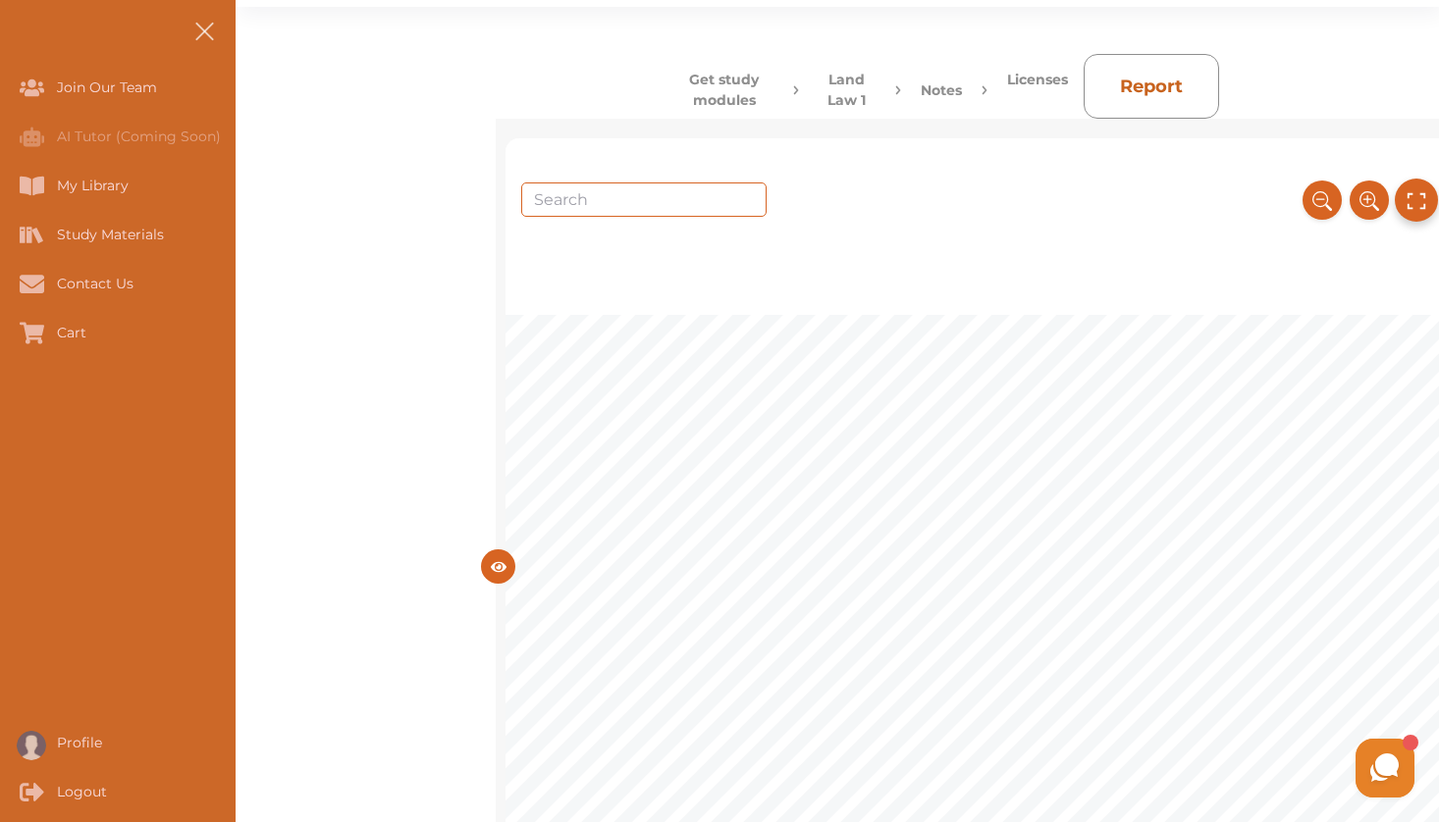
click at [1431, 199] on button at bounding box center [1416, 200] width 43 height 43
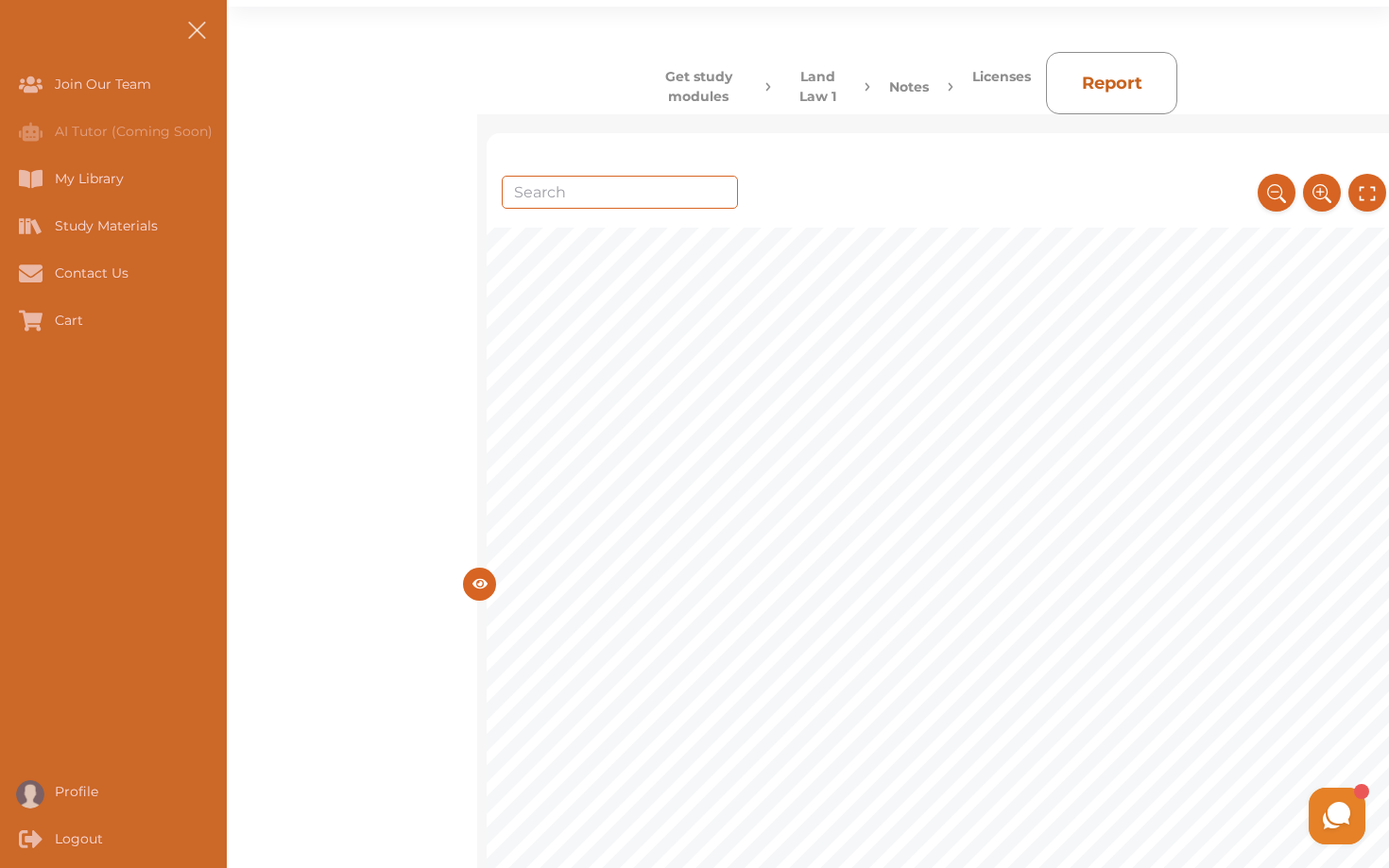
scroll to position [2566, 96]
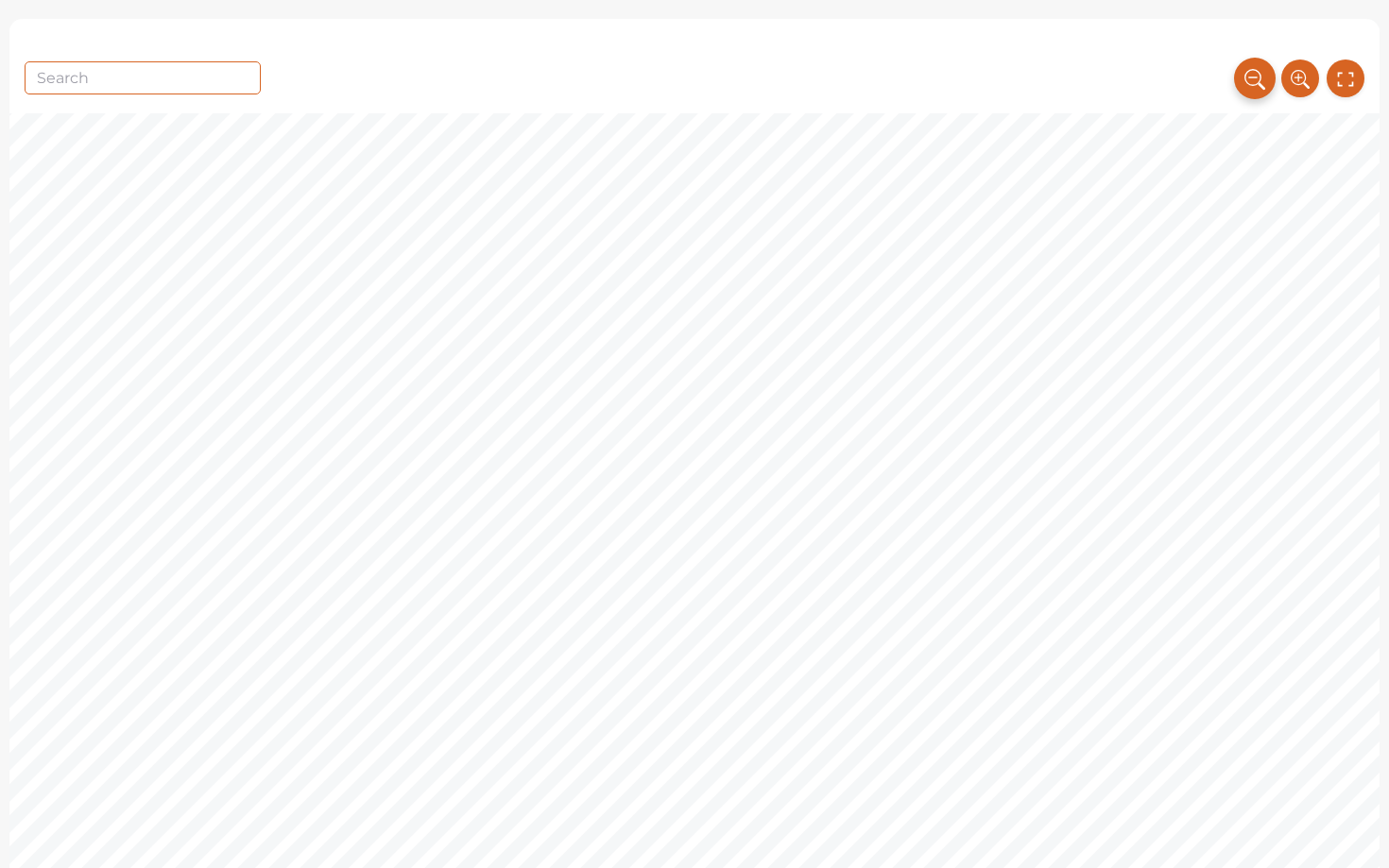
click at [1252, 79] on icon at bounding box center [1255, 79] width 21 height 31
click at [1250, 78] on icon at bounding box center [1255, 79] width 21 height 31
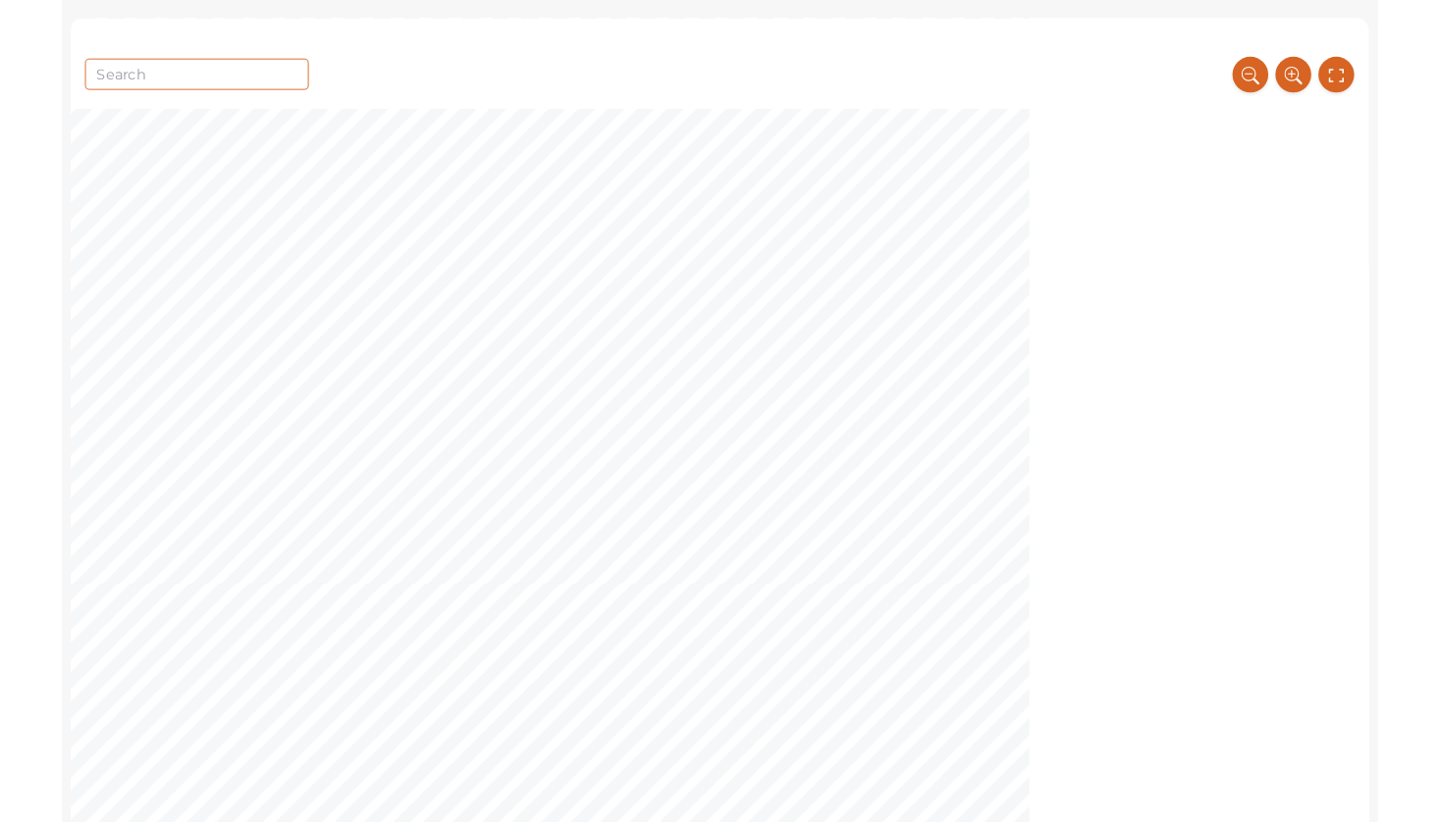
scroll to position [8479, 0]
